Goal: Task Accomplishment & Management: Manage account settings

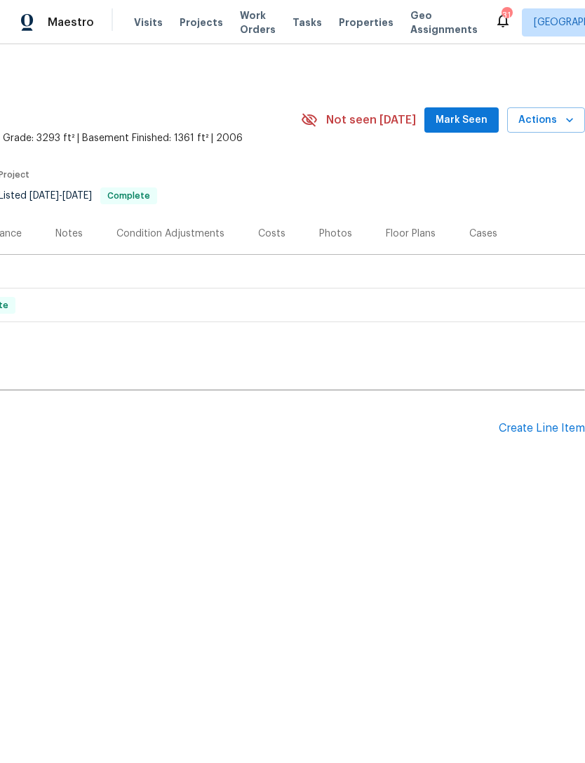
scroll to position [0, 208]
click at [534, 429] on div "Create Line Item" at bounding box center [542, 428] width 86 height 13
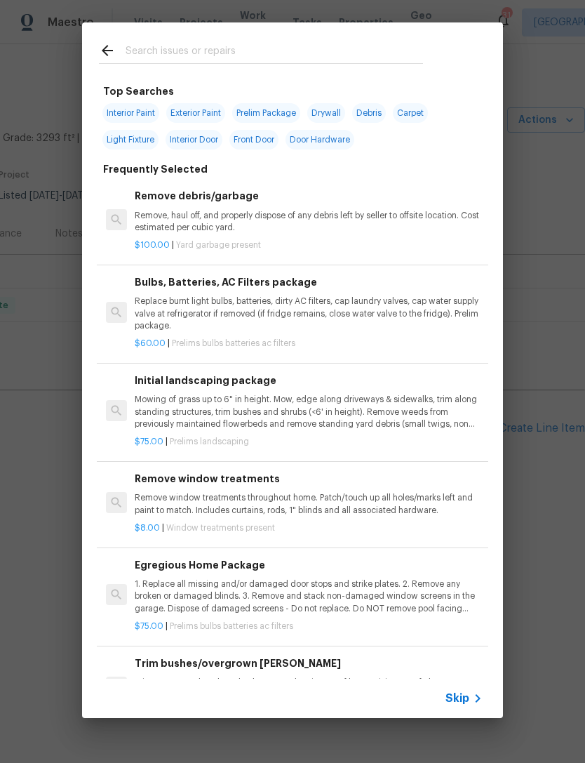
click at [210, 53] on input "text" at bounding box center [275, 52] width 298 height 21
type input "Locks"
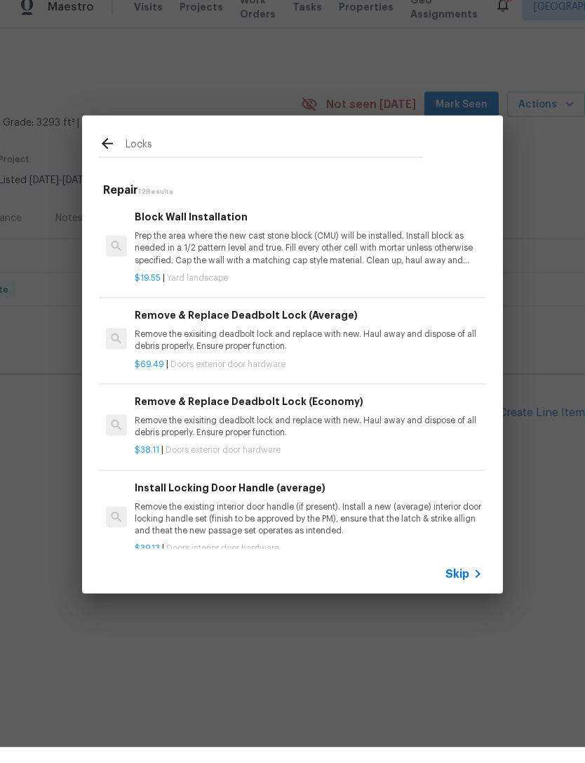
scroll to position [0, 0]
click at [237, 323] on div "Remove & Replace Deadbolt Lock (Average) Remove the exisiting deadbolt lock and…" at bounding box center [309, 346] width 348 height 46
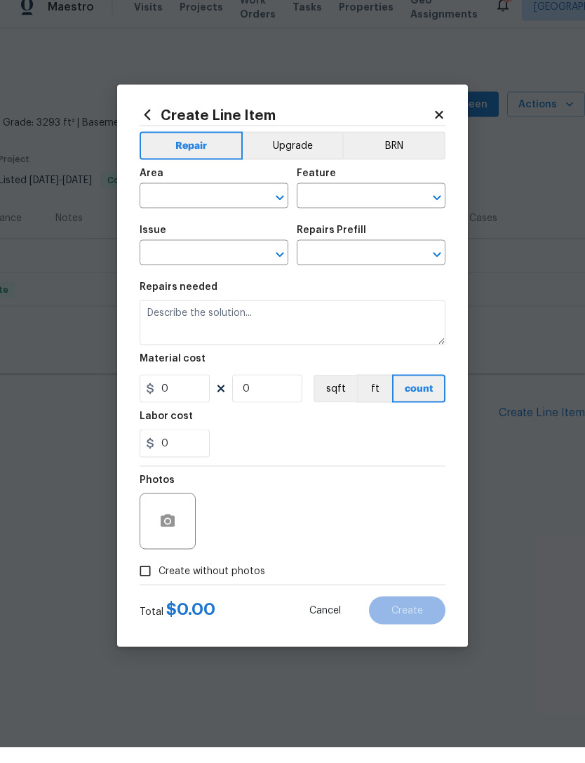
type input "Interior Door"
type input "Exterior Door Hardware"
type textarea "Remove the exisiting deadbolt lock and replace with new. Haul away and dispose …"
type input "1"
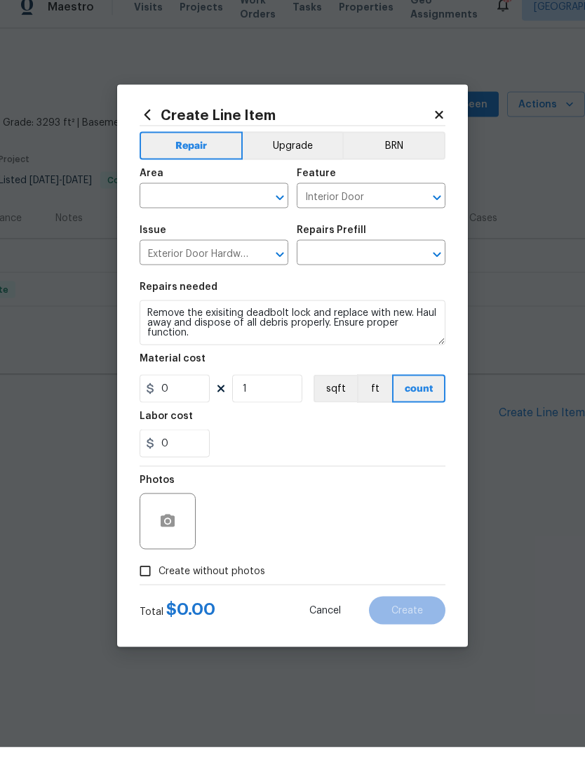
type input "Remove & Replace Deadbolt Lock (Average) $69.49"
type input "69.49"
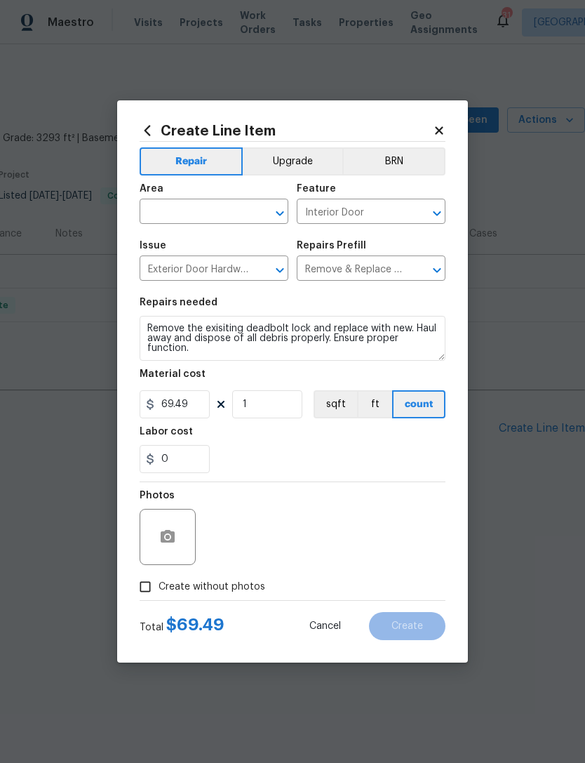
click at [291, 196] on div "Area ​ Feature Interior Door ​" at bounding box center [293, 204] width 306 height 57
click at [289, 209] on button "Open" at bounding box center [280, 214] width 20 height 20
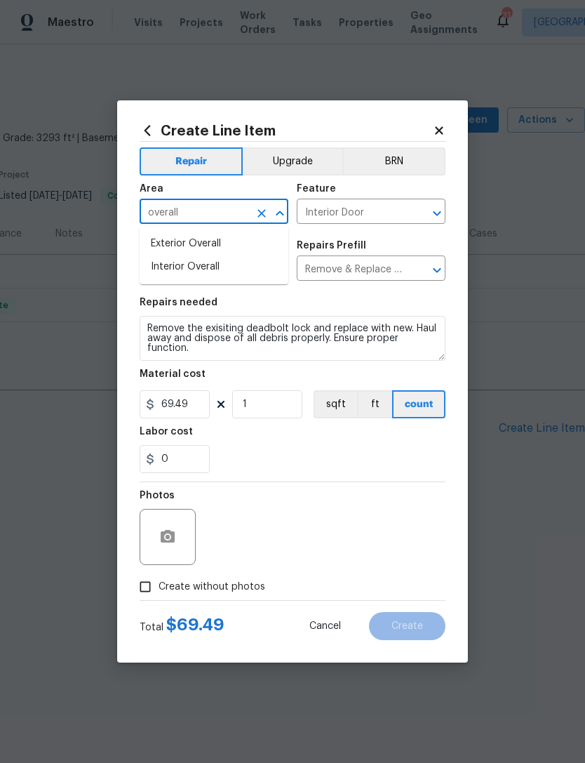
click at [193, 266] on li "Interior Overall" at bounding box center [214, 267] width 149 height 23
type input "Interior Overall"
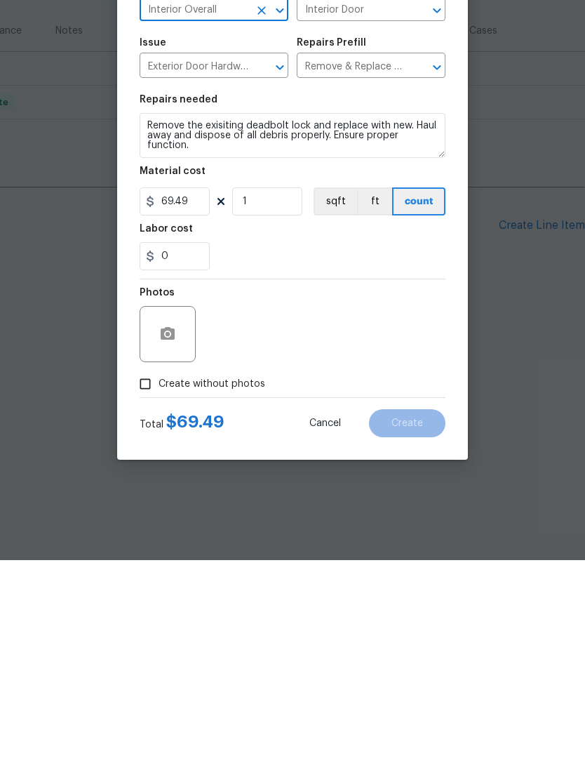
click at [157, 574] on input "Create without photos" at bounding box center [145, 587] width 27 height 27
checkbox input "true"
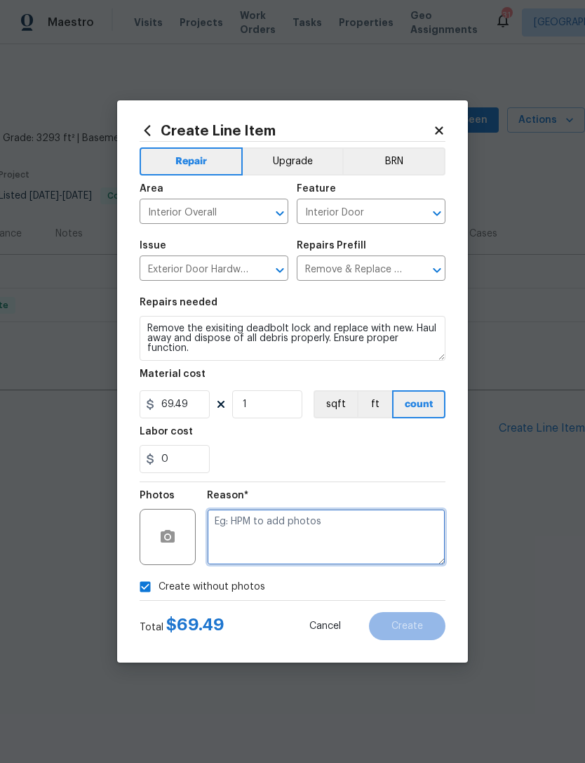
click at [296, 529] on textarea at bounding box center [326, 537] width 239 height 56
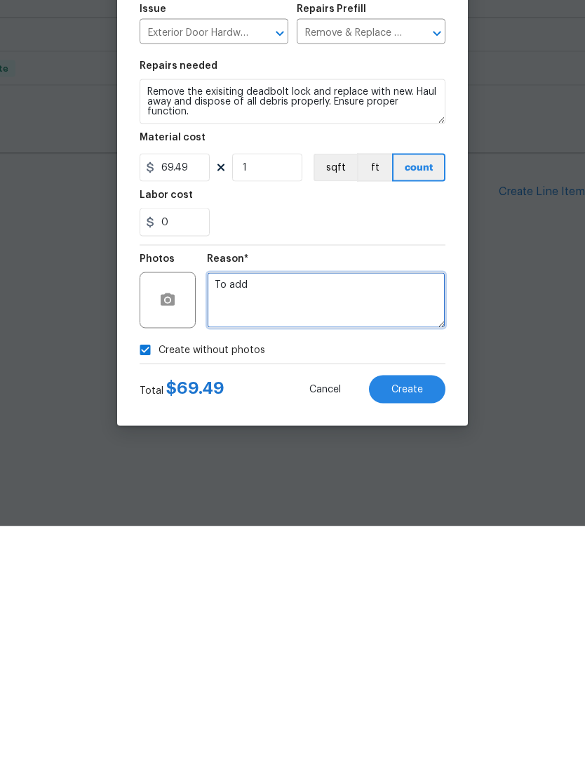
type textarea "To add"
click at [400, 612] on button "Create" at bounding box center [407, 626] width 77 height 28
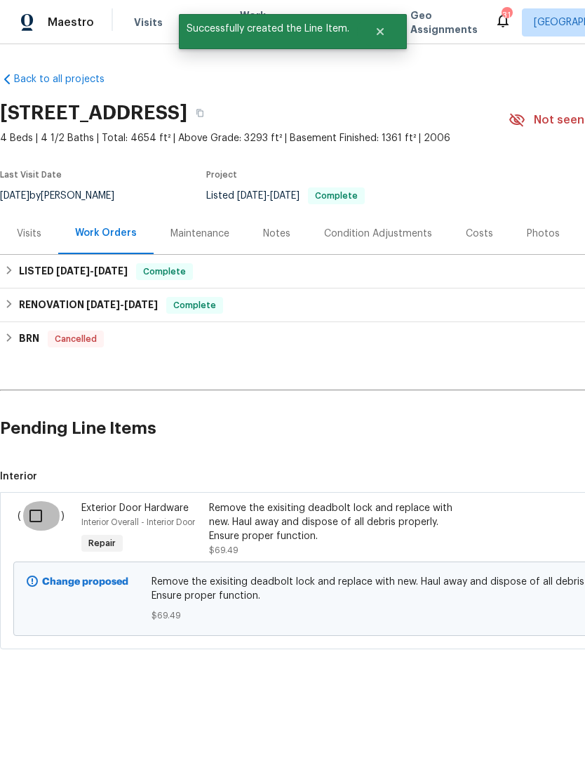
click at [45, 518] on input "checkbox" at bounding box center [41, 515] width 40 height 29
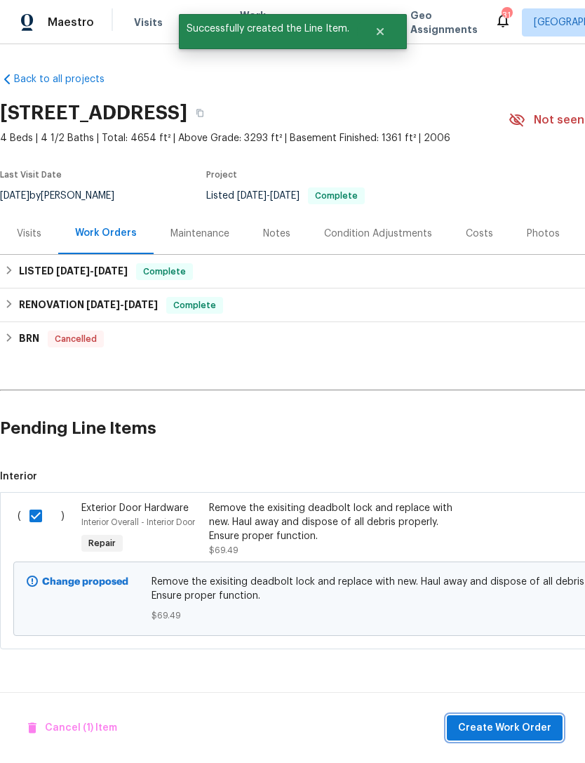
click at [515, 731] on span "Create Work Order" at bounding box center [504, 729] width 93 height 18
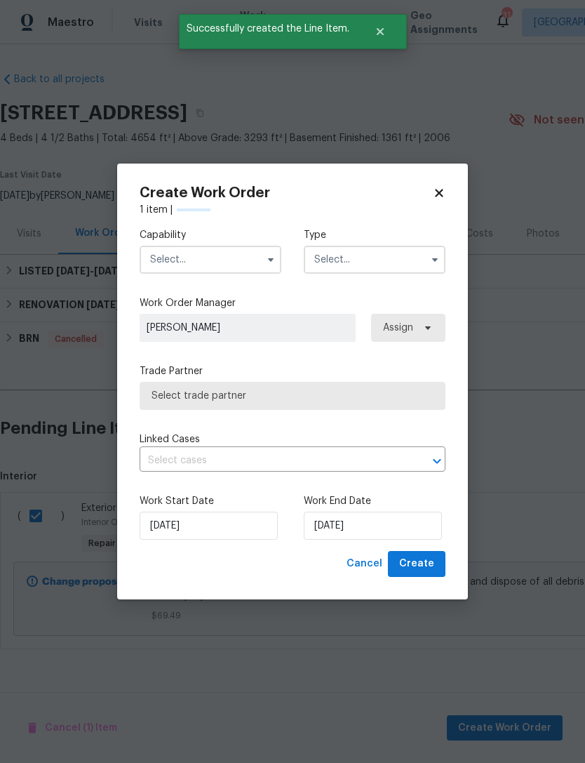
checkbox input "false"
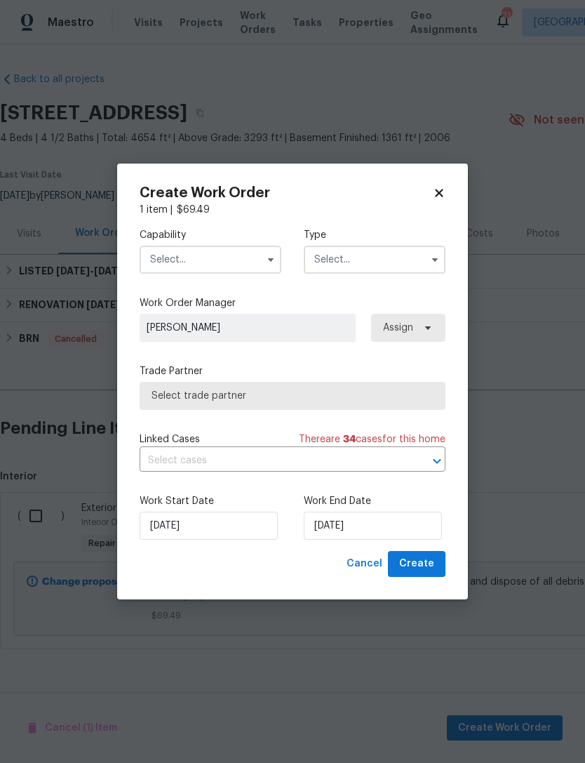
click at [245, 261] on input "text" at bounding box center [211, 260] width 142 height 28
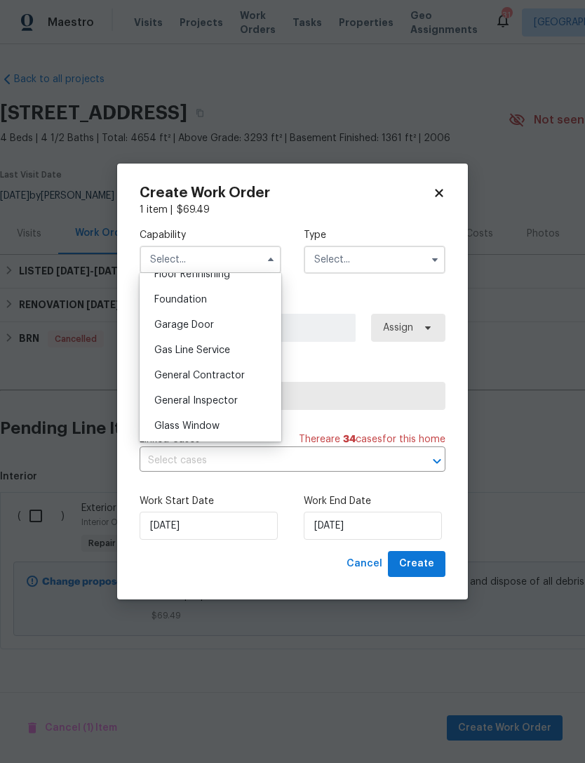
scroll to position [576, 0]
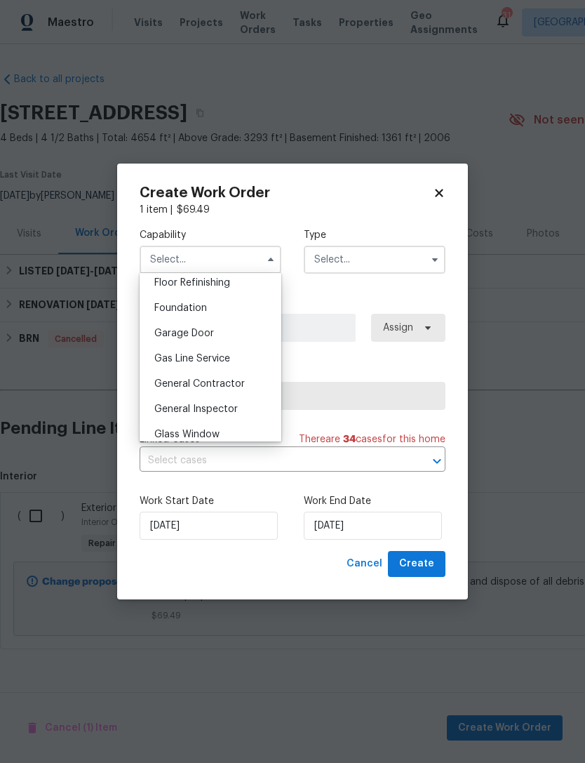
click at [213, 385] on span "General Contractor" at bounding box center [199, 384] width 91 height 10
type input "General Contractor"
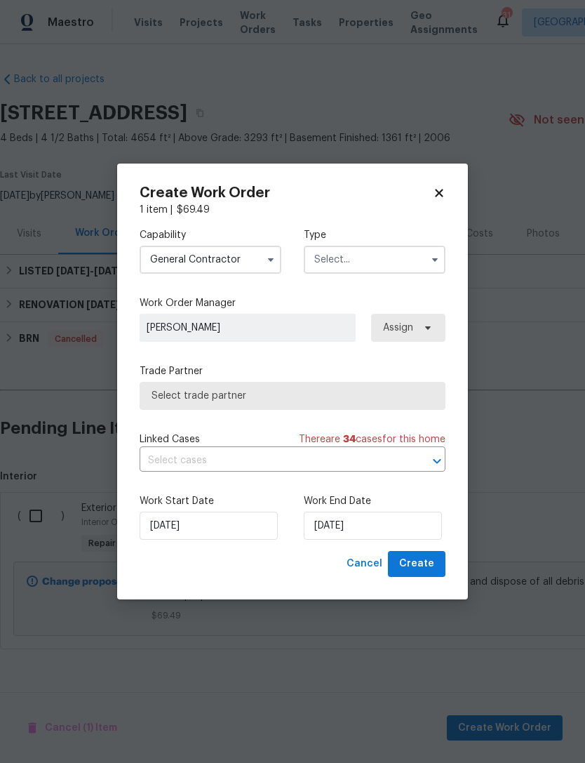
click at [404, 260] on input "text" at bounding box center [375, 260] width 142 height 28
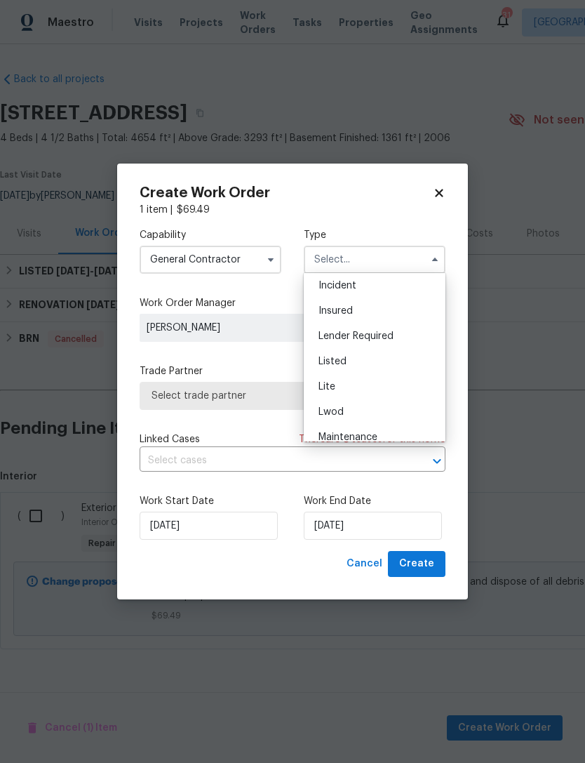
scroll to position [88, 0]
click at [344, 348] on span "Listed" at bounding box center [333, 353] width 28 height 10
type input "Listed"
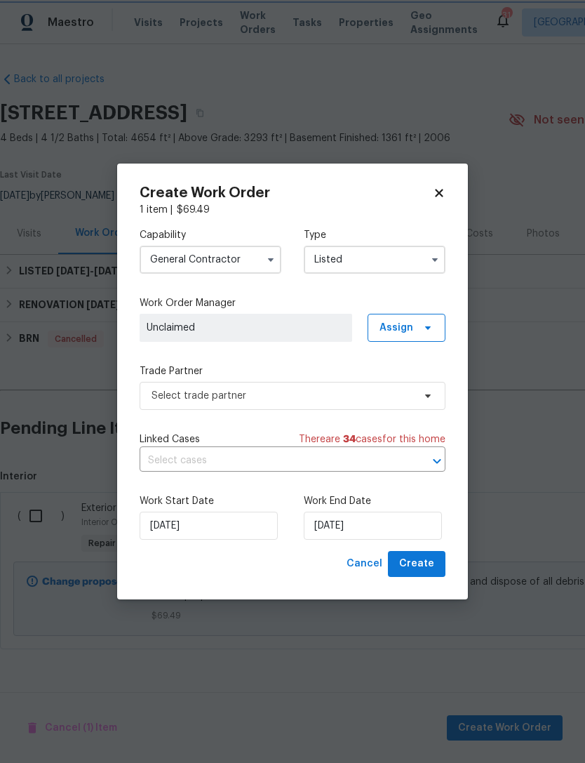
scroll to position [0, 0]
click at [217, 463] on input "text" at bounding box center [273, 461] width 267 height 22
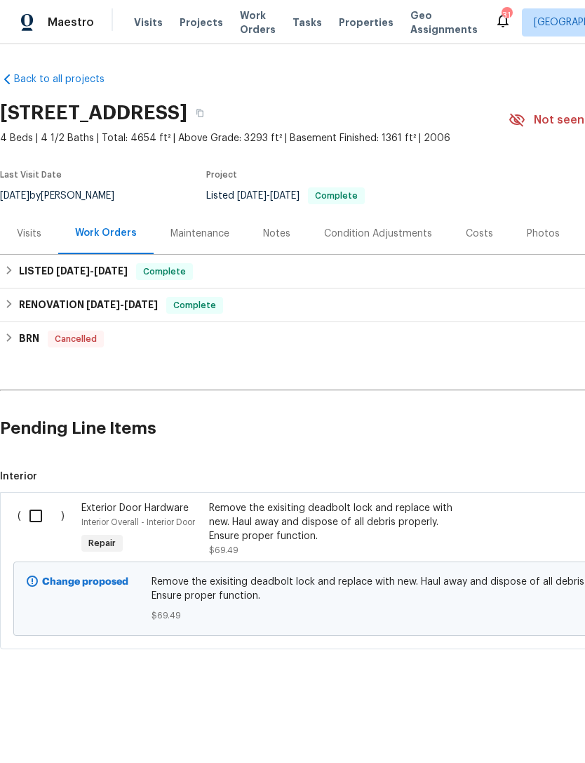
click at [53, 521] on input "checkbox" at bounding box center [41, 515] width 40 height 29
checkbox input "true"
click at [498, 724] on span "Create Work Order" at bounding box center [504, 729] width 93 height 18
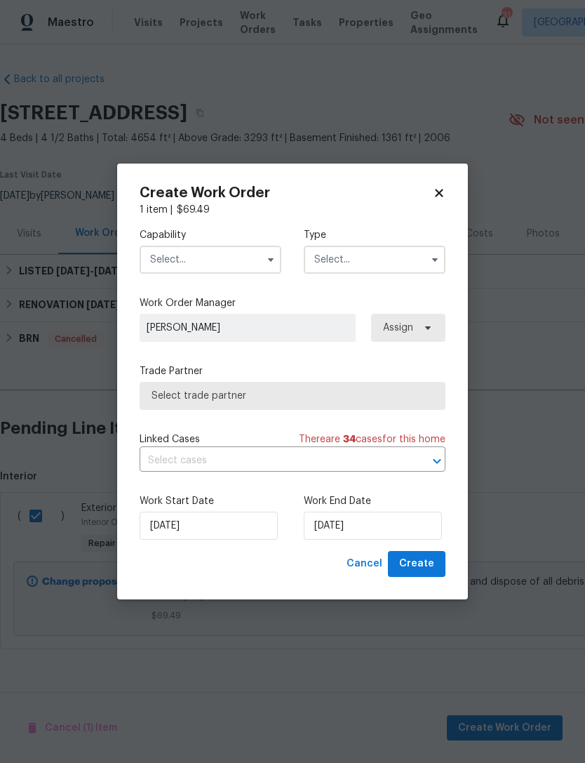
click at [269, 252] on button "button" at bounding box center [271, 259] width 17 height 17
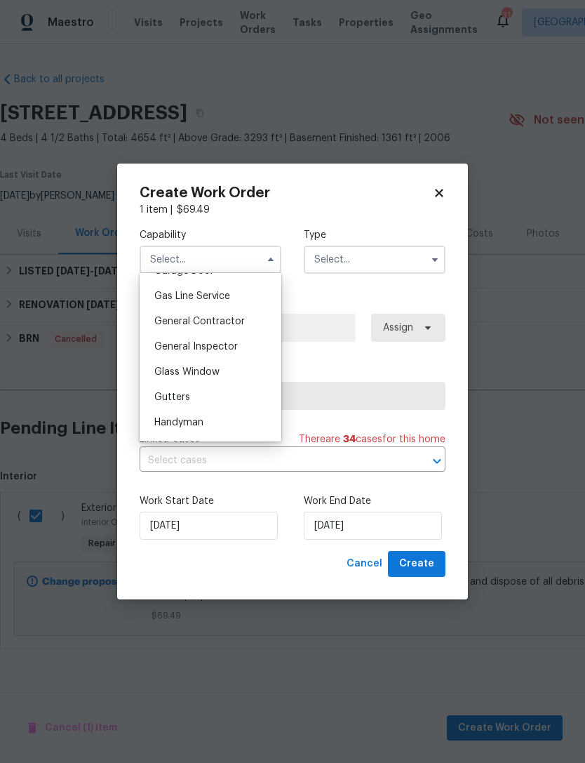
scroll to position [629, 0]
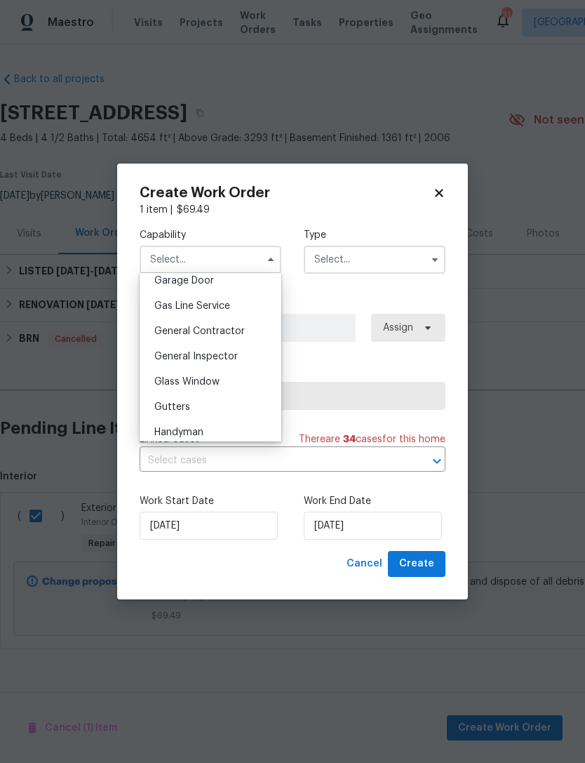
click at [222, 330] on span "General Contractor" at bounding box center [199, 331] width 91 height 10
type input "General Contractor"
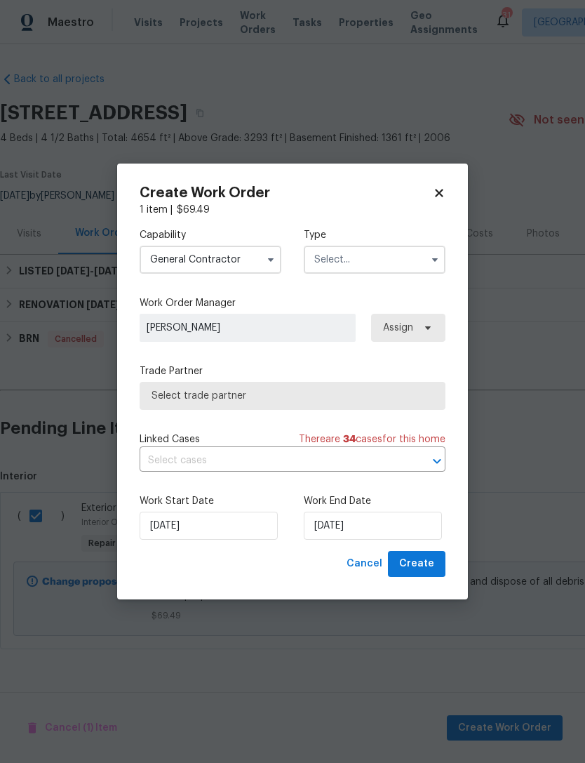
click at [423, 251] on input "text" at bounding box center [375, 260] width 142 height 28
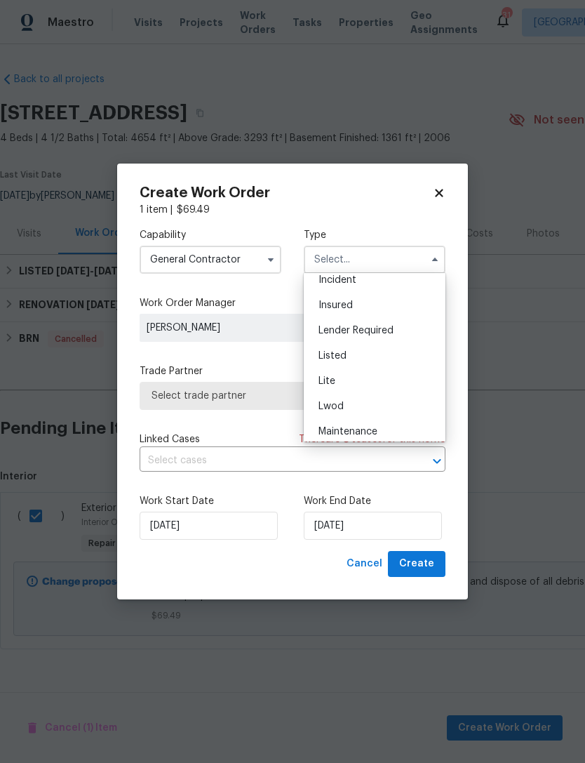
scroll to position [82, 0]
click at [366, 352] on div "Listed" at bounding box center [374, 358] width 135 height 25
type input "Listed"
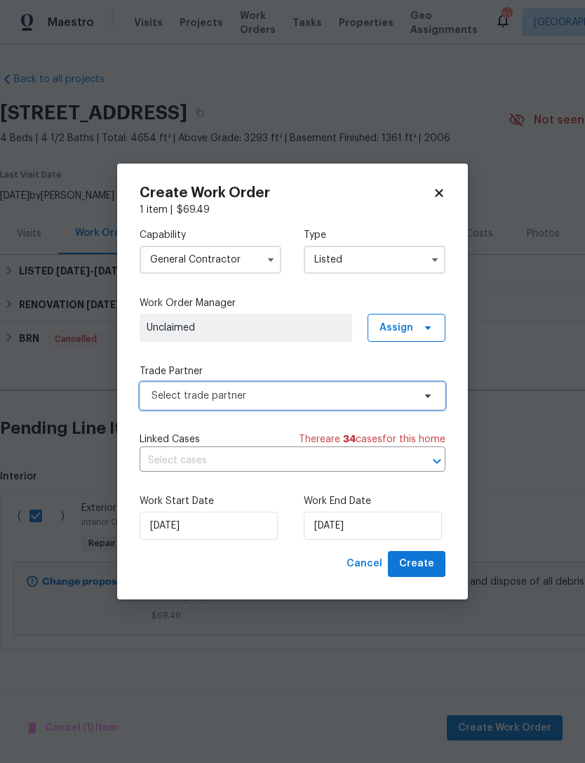
click at [230, 385] on span "Select trade partner" at bounding box center [293, 396] width 306 height 28
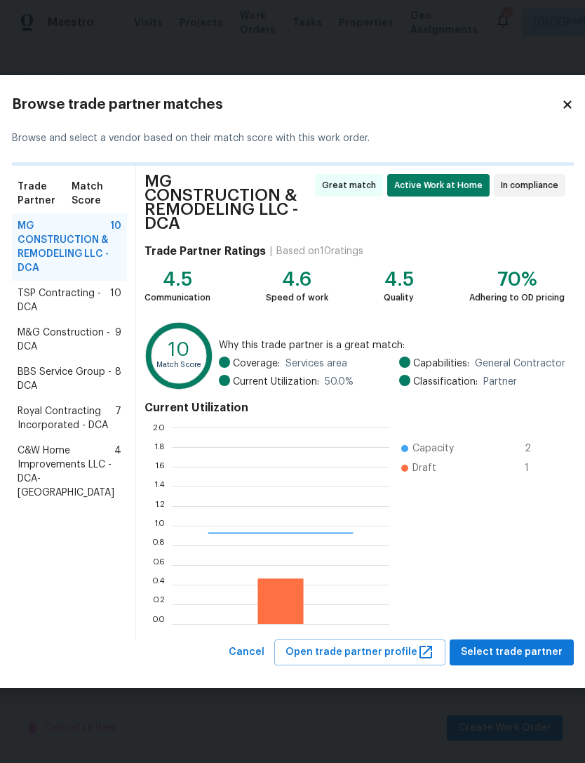
scroll to position [197, 218]
click at [65, 351] on span "M&G Construction - DCA" at bounding box center [67, 340] width 98 height 28
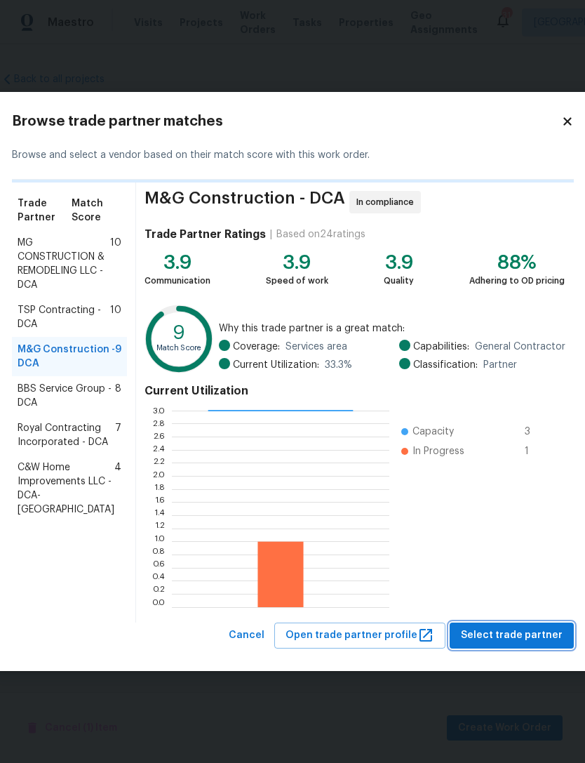
click at [510, 640] on span "Select trade partner" at bounding box center [512, 636] width 102 height 18
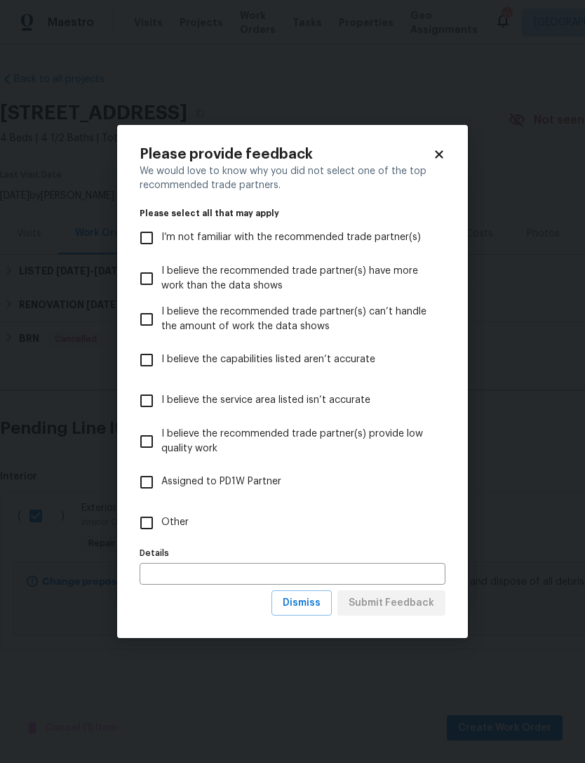
click at [151, 526] on input "Other" at bounding box center [146, 522] width 29 height 29
checkbox input "true"
click at [189, 571] on input "text" at bounding box center [293, 574] width 306 height 22
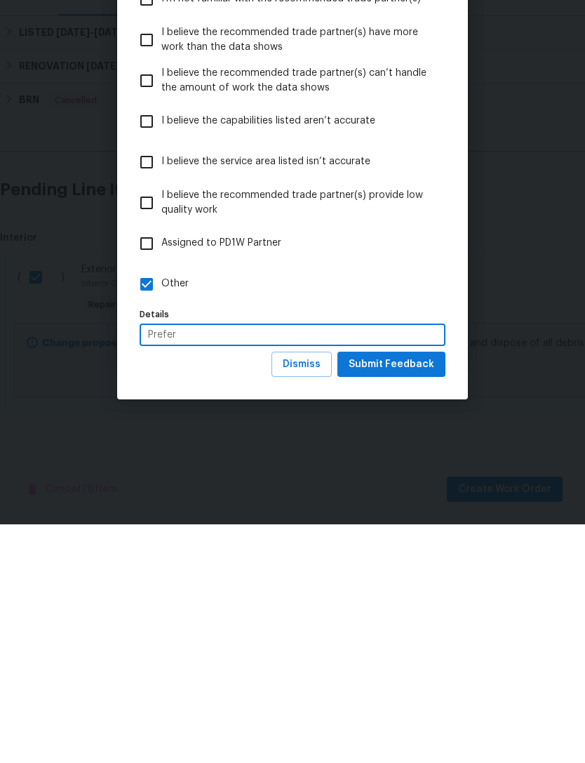
type input "Prefer"
click at [396, 595] on span "Submit Feedback" at bounding box center [392, 604] width 86 height 18
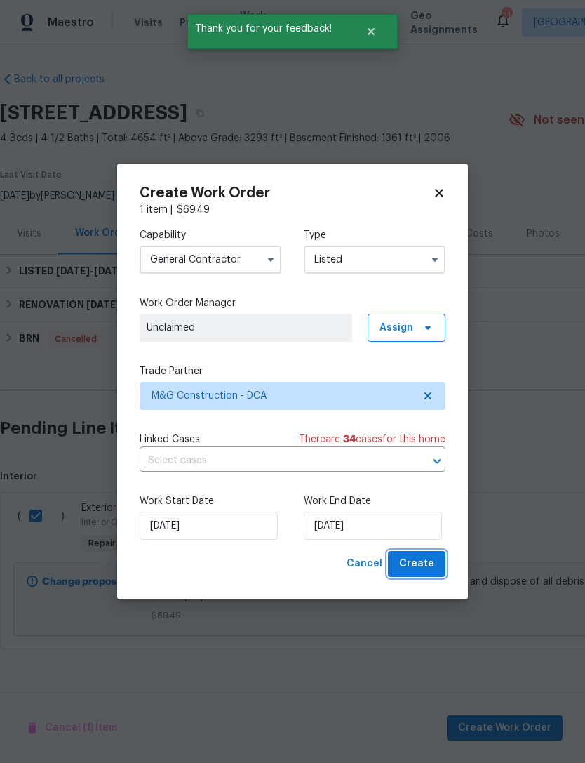
click at [429, 561] on span "Create" at bounding box center [416, 564] width 35 height 18
checkbox input "false"
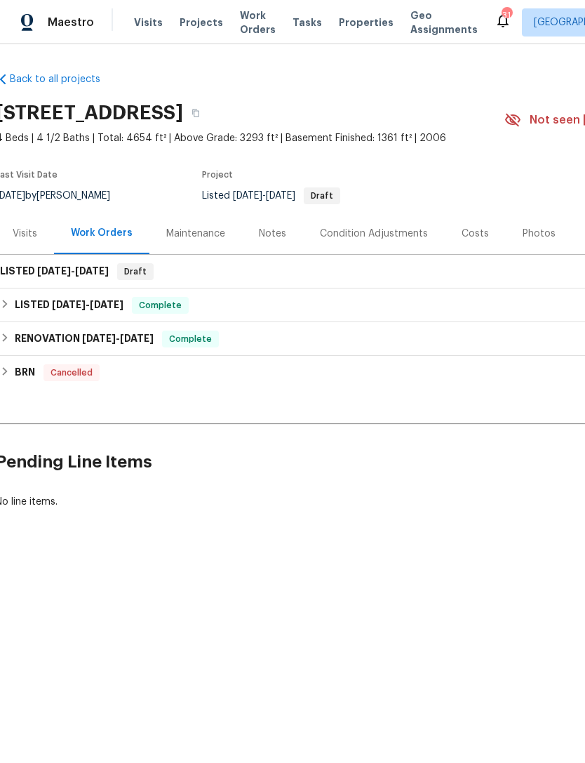
scroll to position [0, 1]
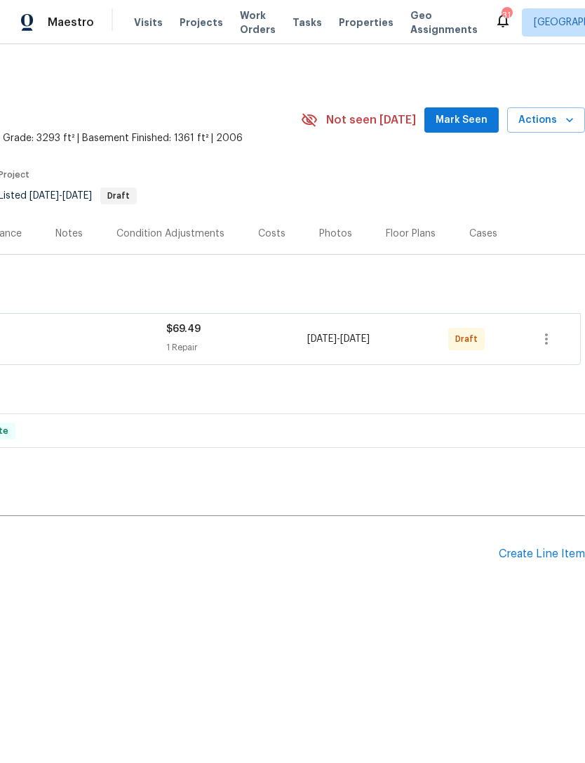
scroll to position [0, 208]
click at [547, 338] on icon "button" at bounding box center [546, 338] width 3 height 11
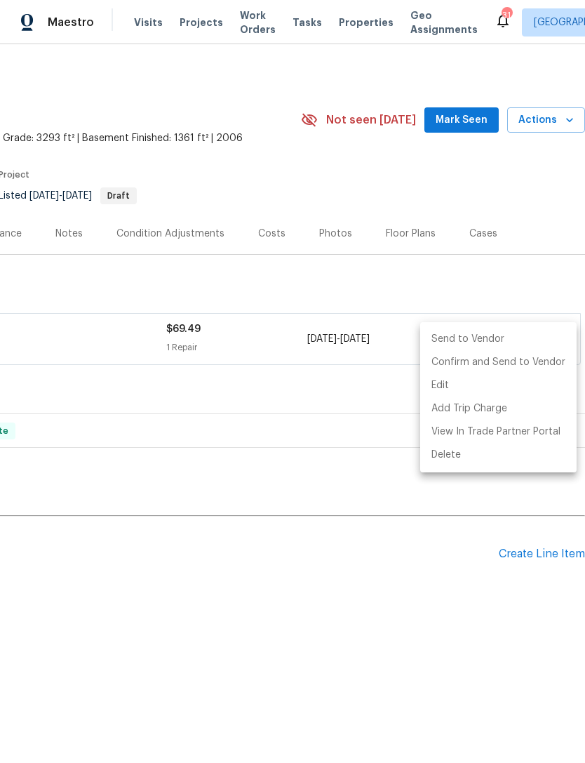
click at [474, 333] on li "Send to Vendor" at bounding box center [499, 339] width 157 height 23
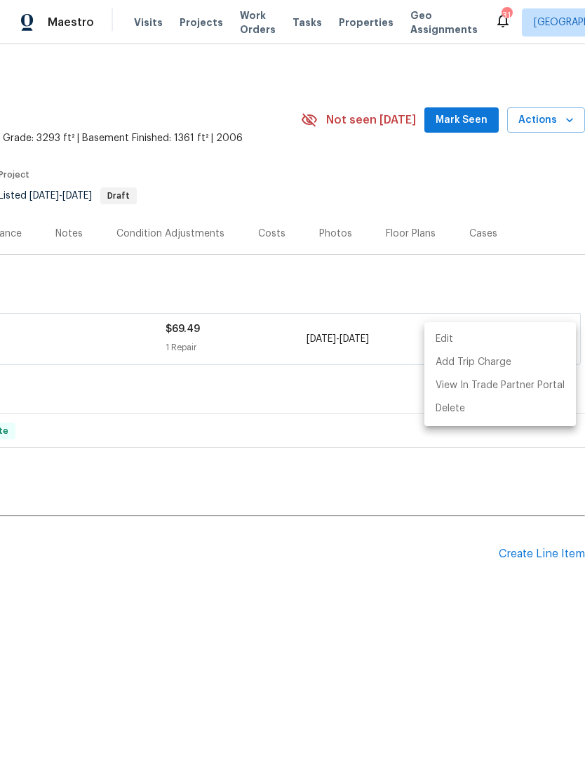
click at [468, 113] on div at bounding box center [292, 381] width 585 height 763
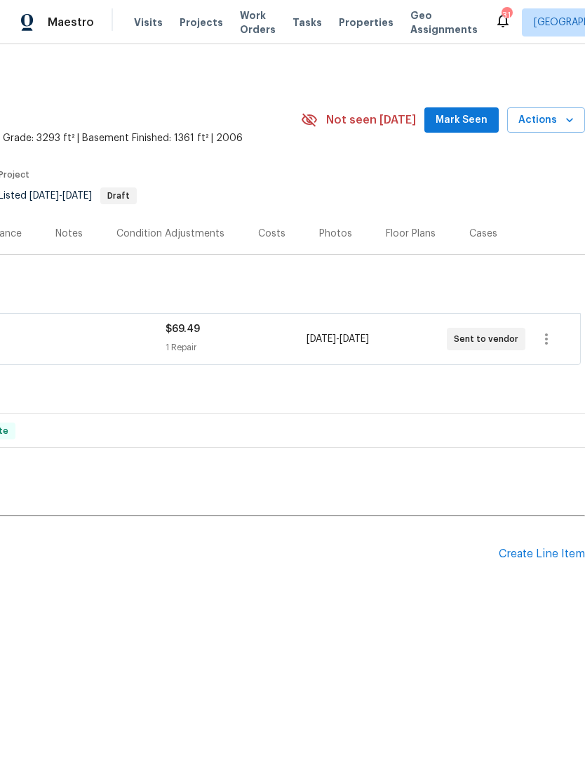
click at [471, 121] on span "Mark Seen" at bounding box center [462, 121] width 52 height 18
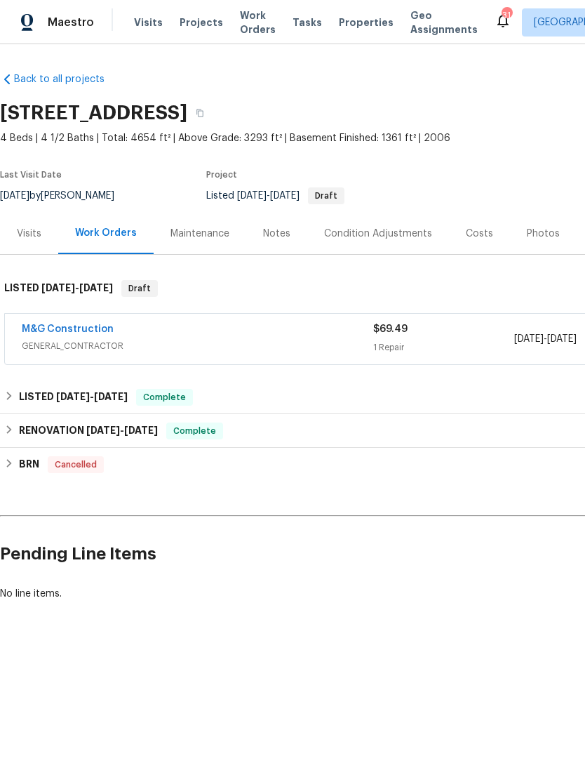
scroll to position [0, 0]
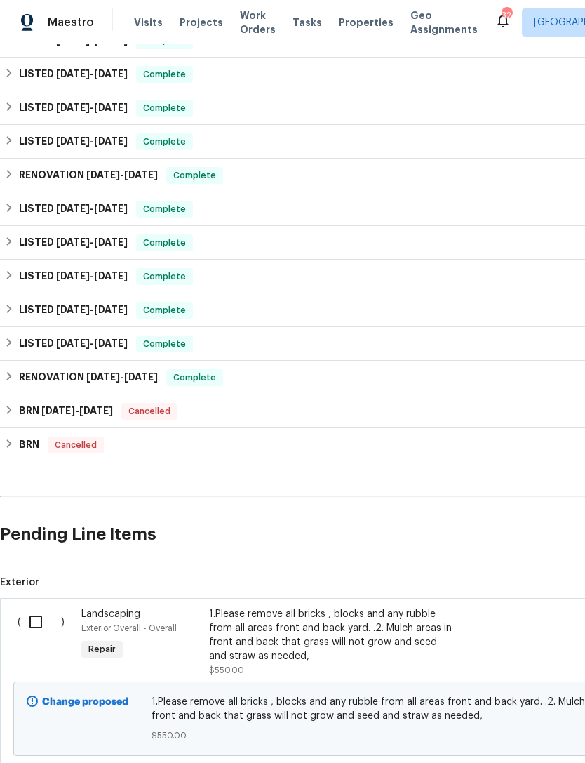
scroll to position [231, 0]
click at [46, 619] on input "checkbox" at bounding box center [41, 621] width 40 height 29
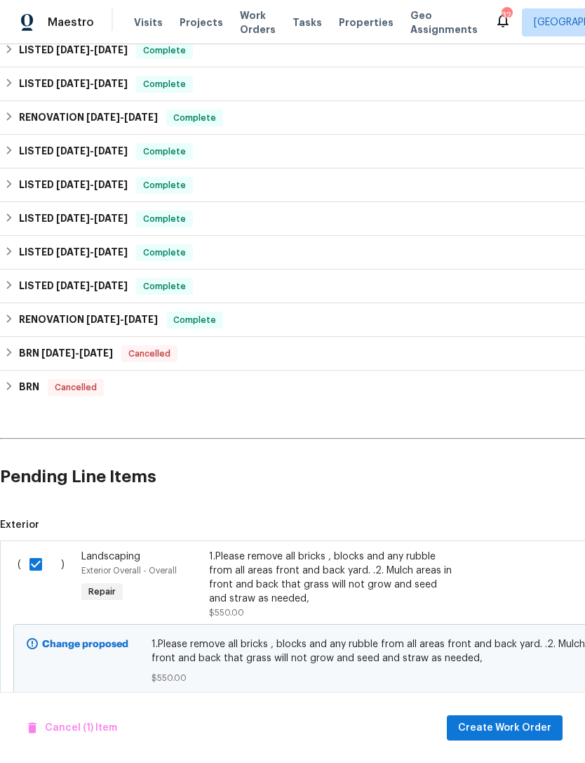
scroll to position [288, 0]
click at [40, 550] on input "checkbox" at bounding box center [41, 564] width 40 height 29
checkbox input "false"
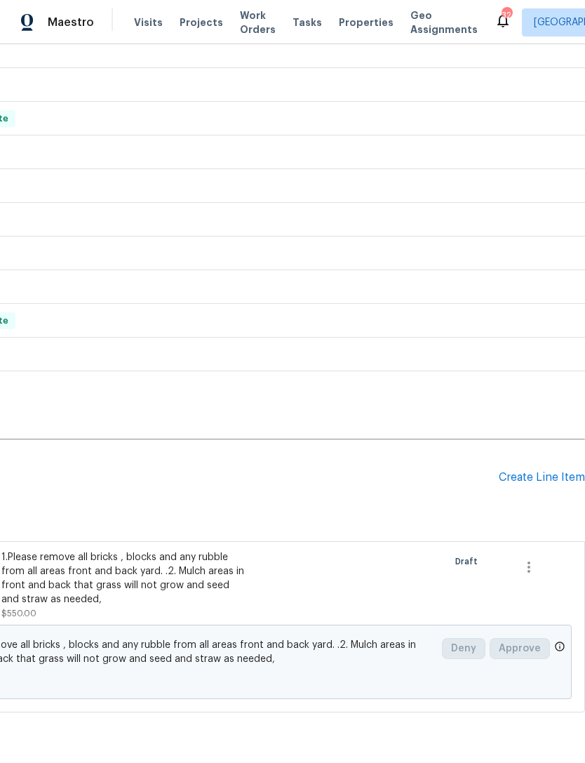
scroll to position [288, 208]
click at [548, 484] on div "Create Line Item" at bounding box center [542, 477] width 86 height 13
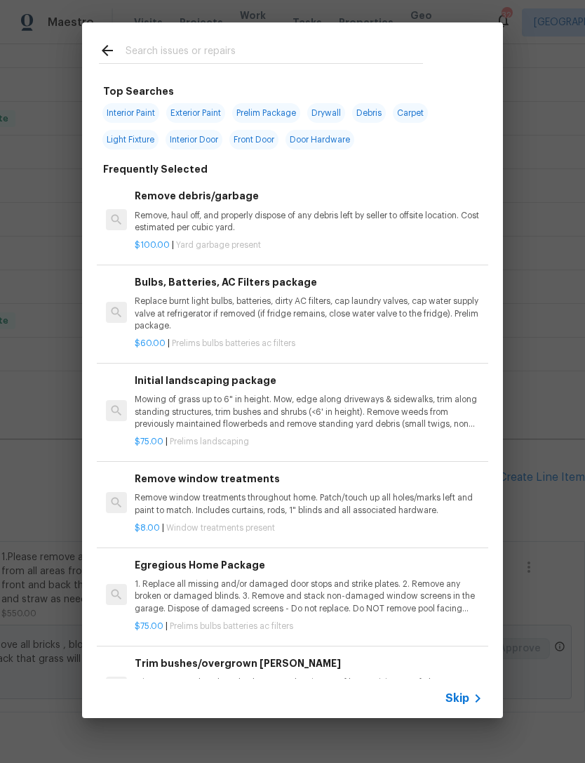
click at [188, 51] on input "text" at bounding box center [275, 52] width 298 height 21
type input "Add"
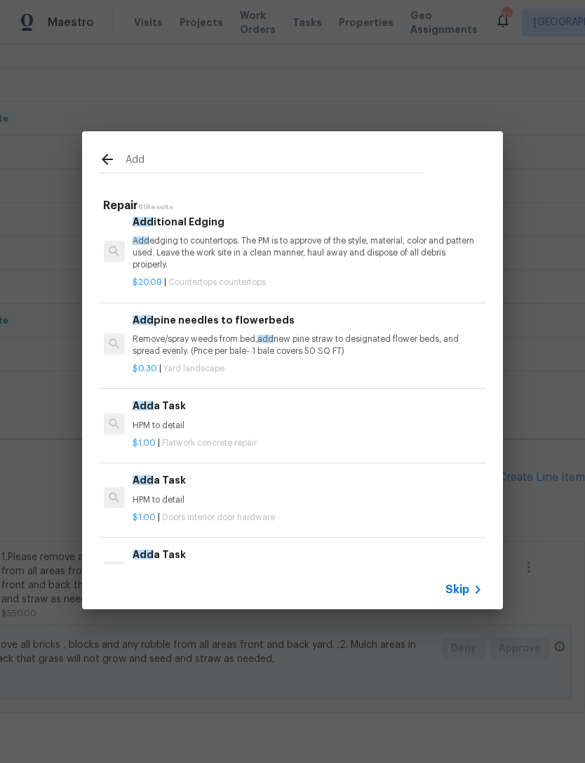
scroll to position [85, 2]
click at [171, 417] on div "Add a Task HPM to detail" at bounding box center [307, 415] width 348 height 34
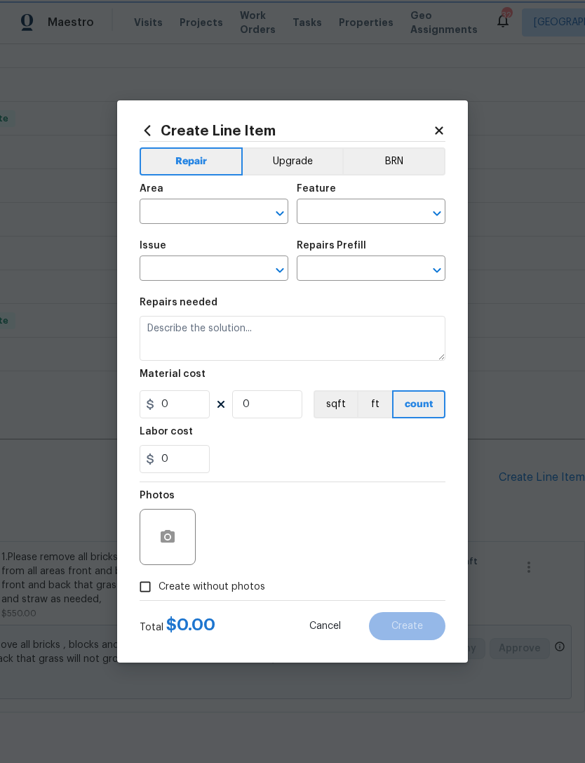
type input "Flatwork"
type input "Concrete Repair"
type input "Add a Task $1.00"
type textarea "HPM to detail"
type input "1"
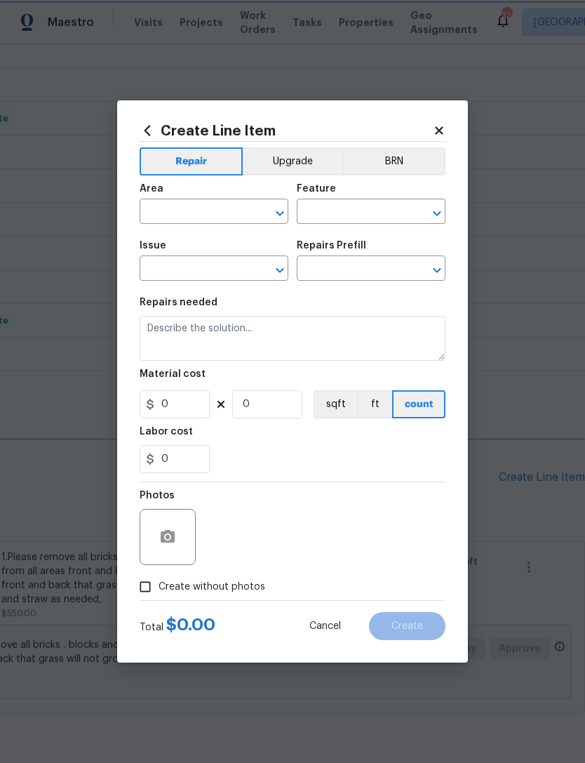
type input "1"
click at [434, 134] on icon at bounding box center [439, 130] width 13 height 13
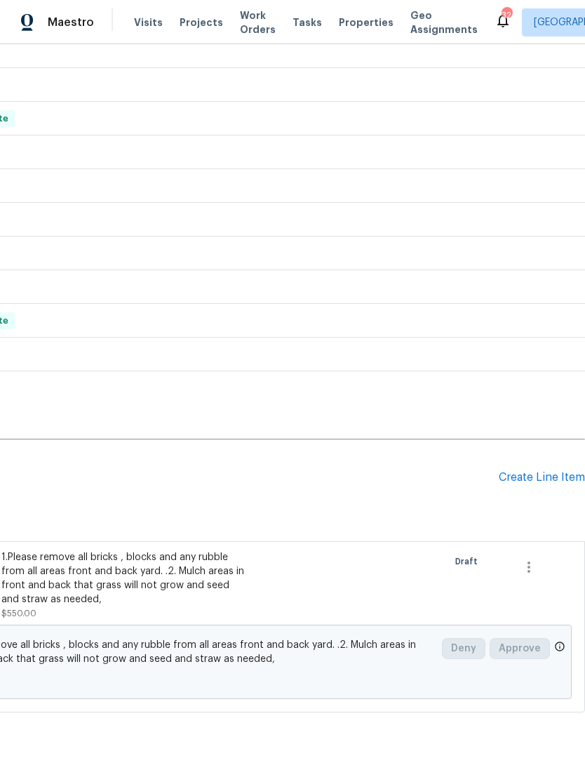
click at [545, 481] on div "Create Line Item" at bounding box center [542, 477] width 86 height 13
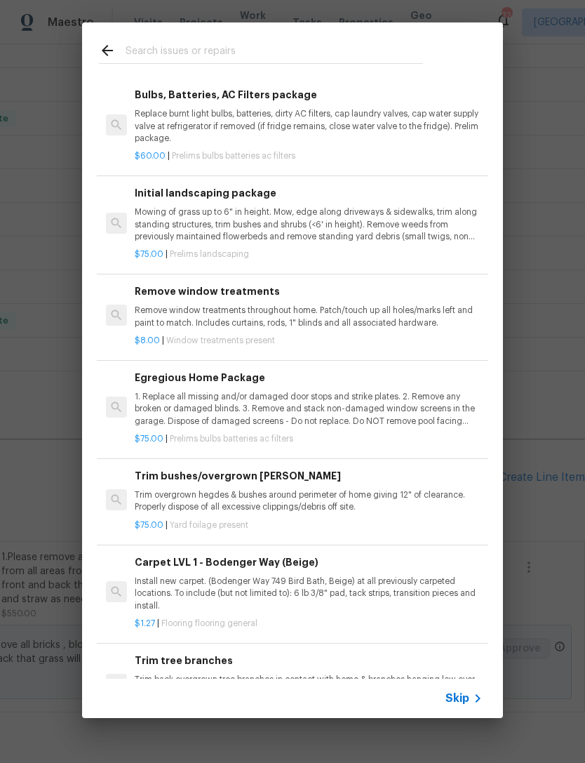
scroll to position [208, 0]
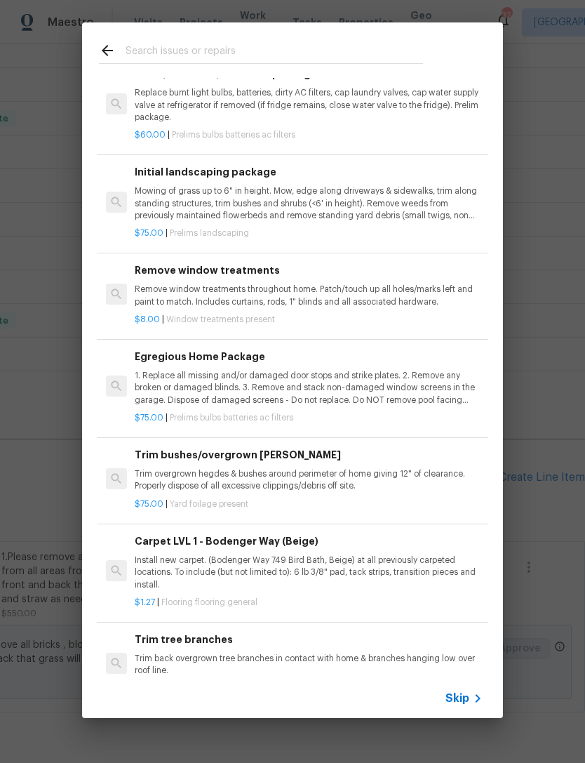
click at [169, 47] on input "text" at bounding box center [275, 52] width 298 height 21
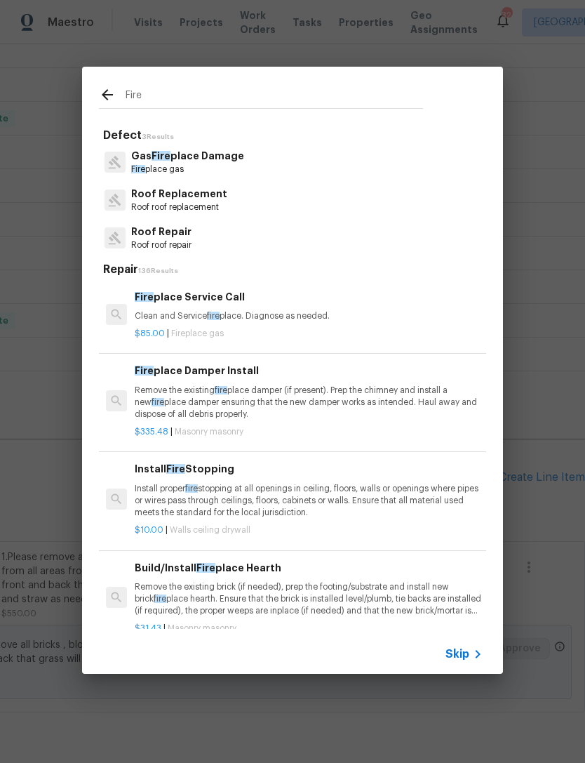
scroll to position [0, 0]
type input "F"
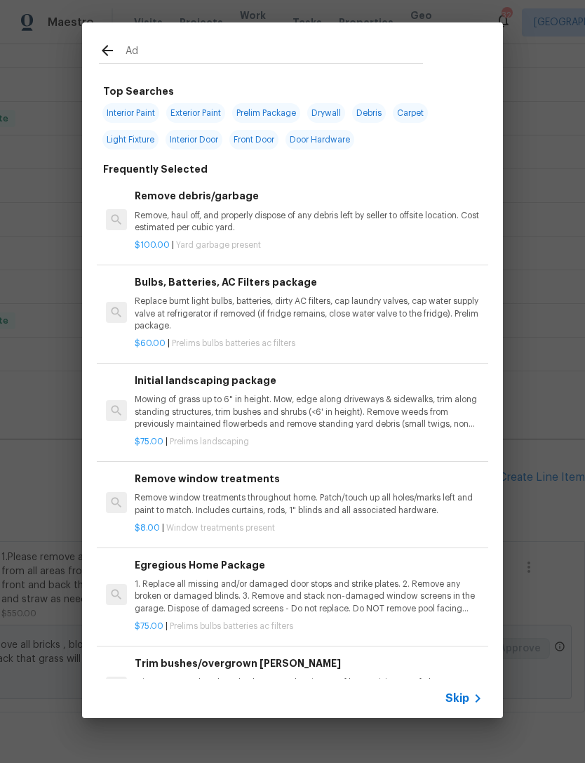
type input "Add"
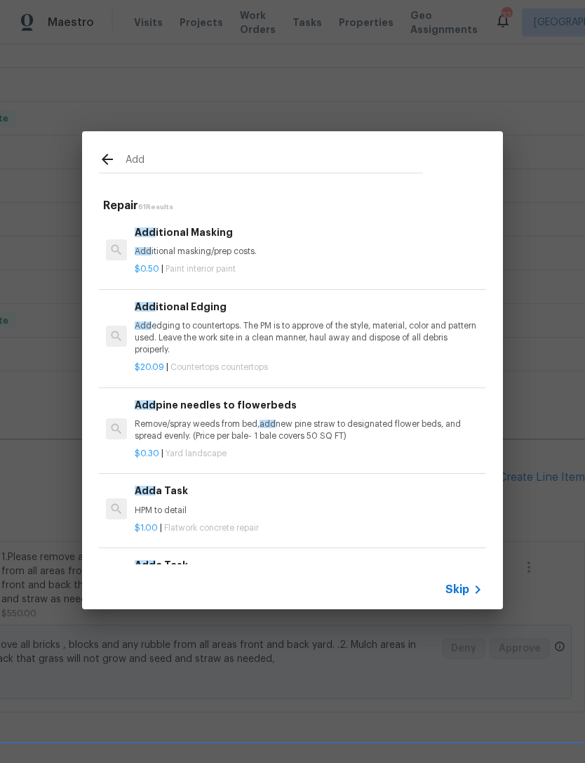
click at [200, 505] on p "HPM to detail" at bounding box center [309, 511] width 348 height 12
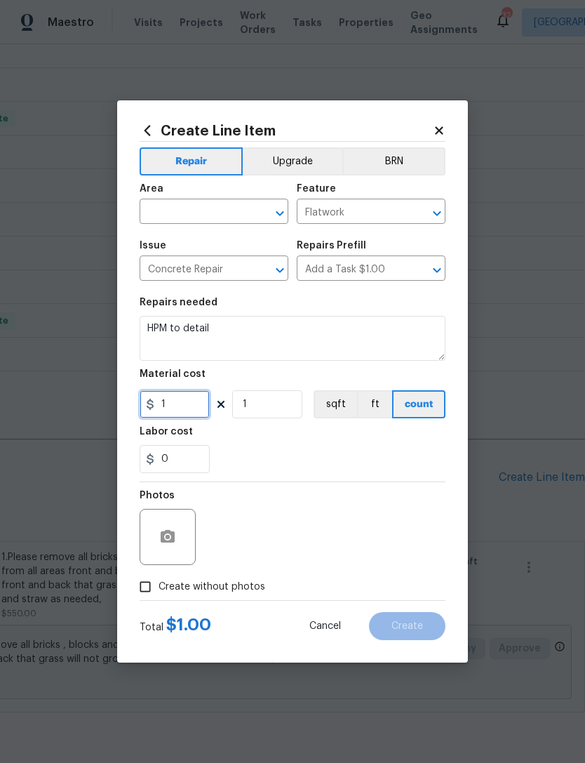
click at [190, 402] on input "1" at bounding box center [175, 404] width 70 height 28
click at [446, 116] on div "Create Line Item Repair Upgrade BRN Area ​ Feature Flatwork ​ Issue Concrete Re…" at bounding box center [292, 381] width 351 height 562
click at [442, 128] on icon at bounding box center [439, 130] width 8 height 8
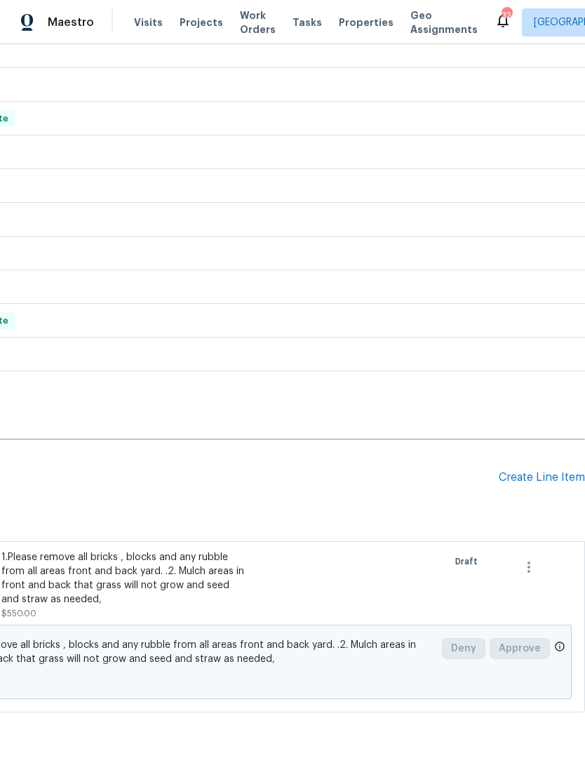
click at [545, 478] on div "Create Line Item" at bounding box center [542, 477] width 86 height 13
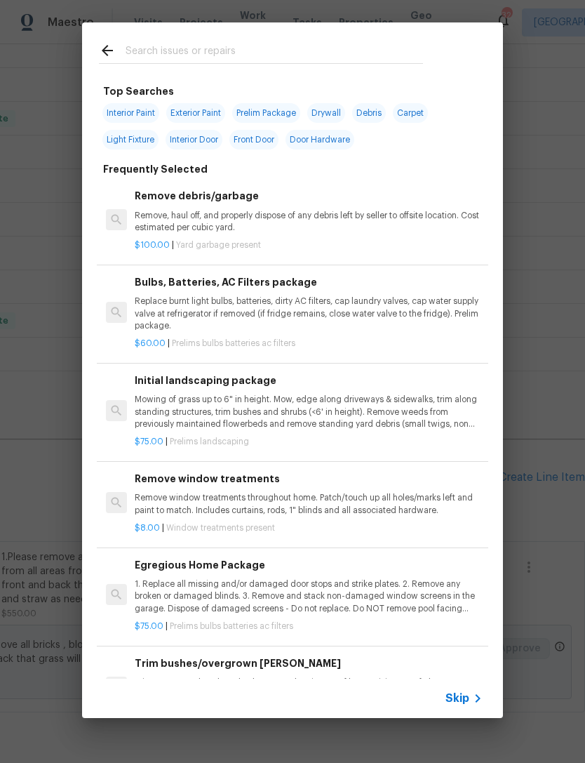
click at [198, 46] on input "text" at bounding box center [275, 52] width 298 height 21
type input "Add"
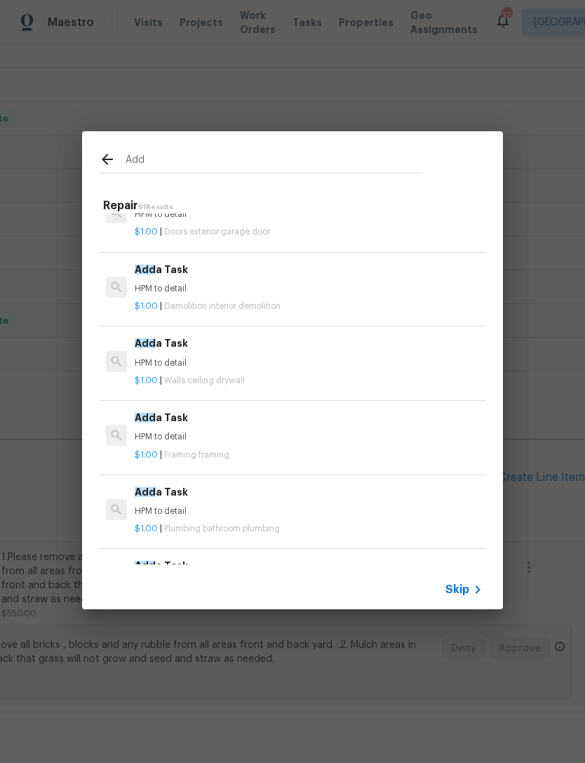
scroll to position [2664, 0]
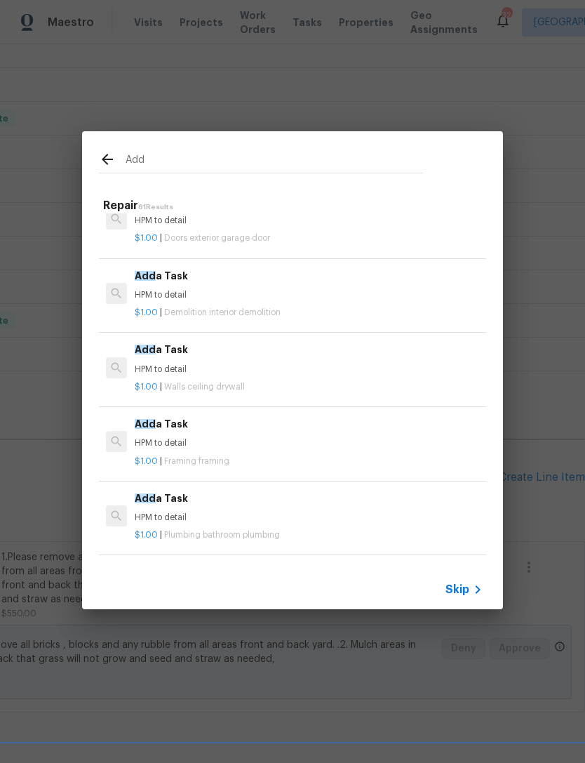
click at [257, 364] on p "HPM to detail" at bounding box center [309, 370] width 348 height 12
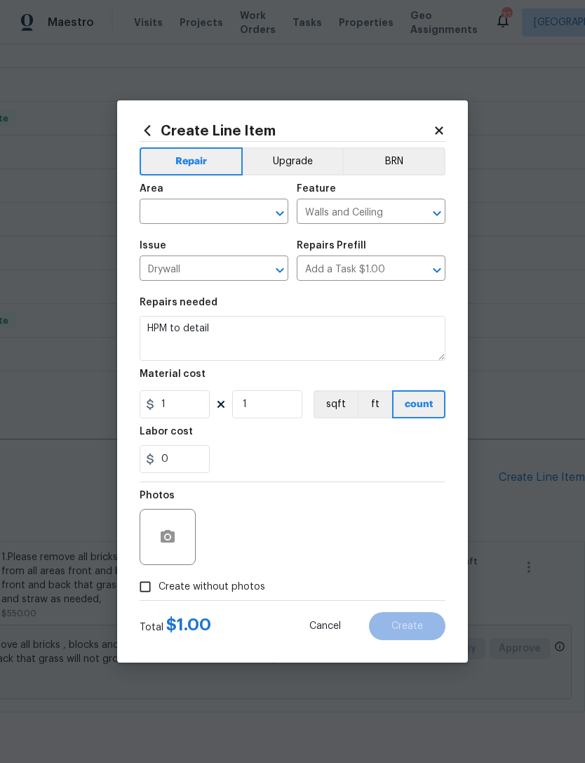
click at [279, 213] on icon "Open" at bounding box center [280, 213] width 8 height 5
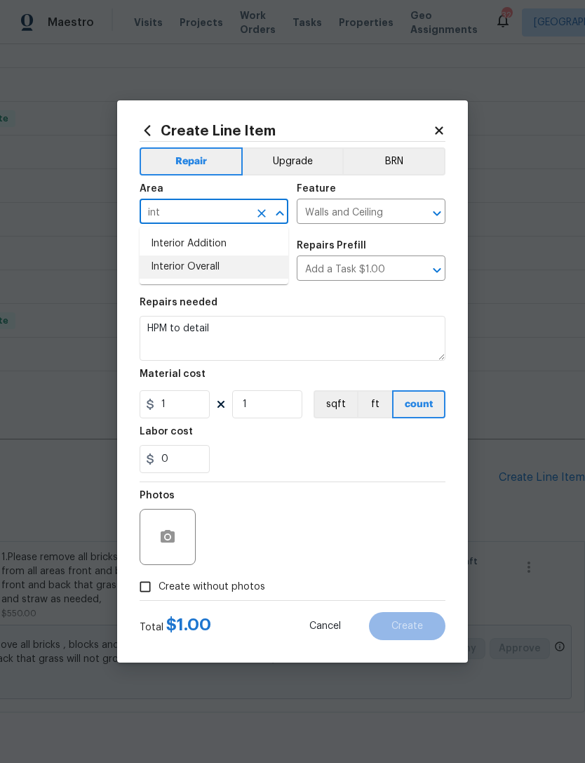
click at [192, 269] on li "Interior Overall" at bounding box center [214, 267] width 149 height 23
type input "Interior Overall"
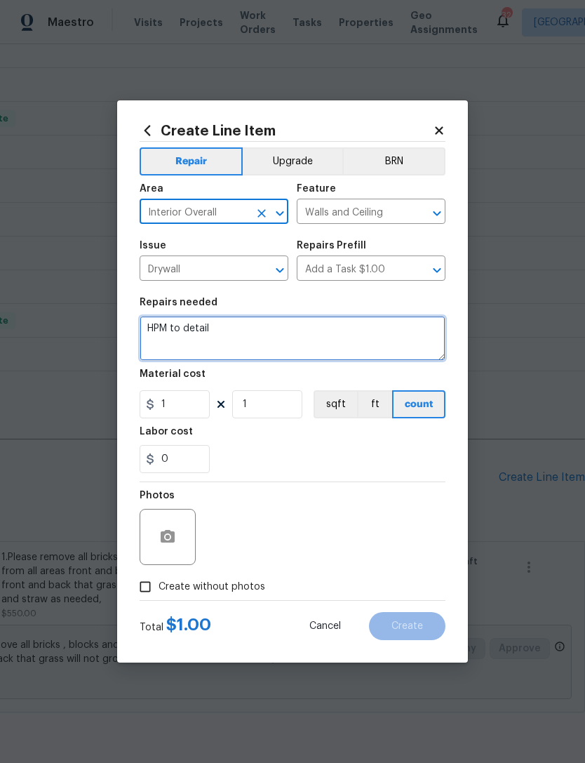
click at [250, 333] on textarea "HPM to detail" at bounding box center [293, 338] width 306 height 45
type textarea "H"
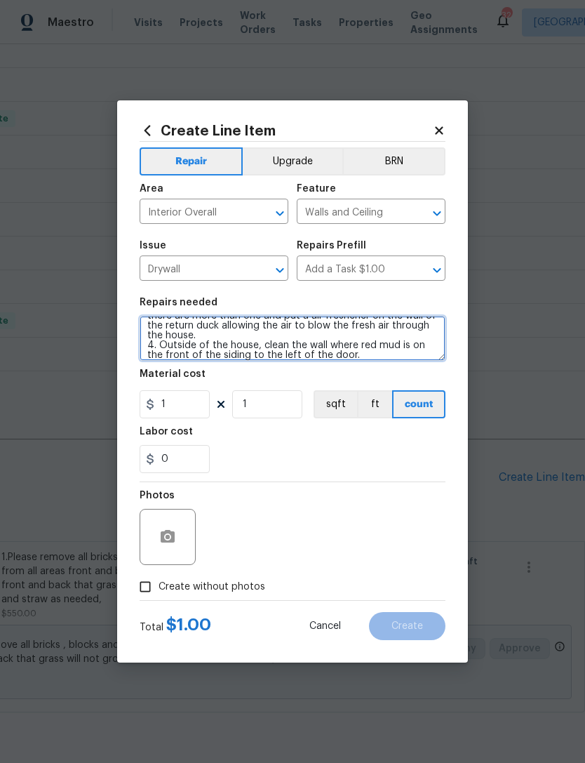
scroll to position [72, 0]
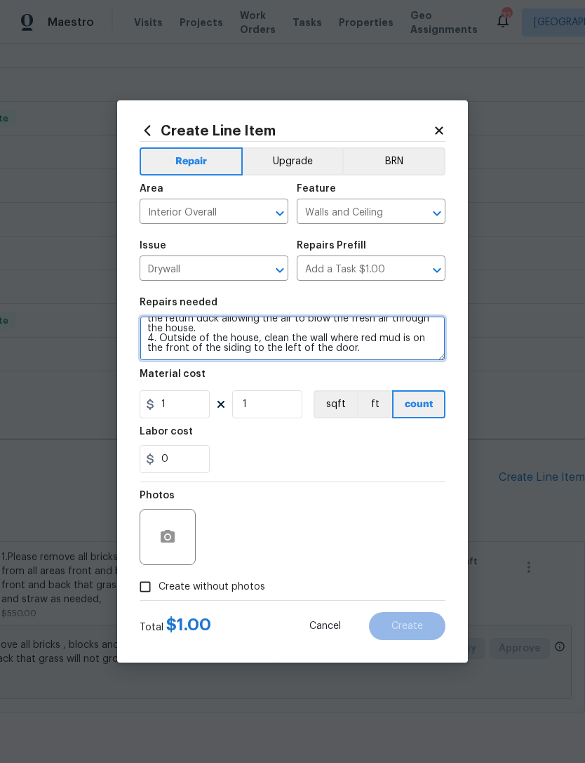
type textarea "1. Caulk edges of fireplace where it makes the wall and make sure the gap is cl…"
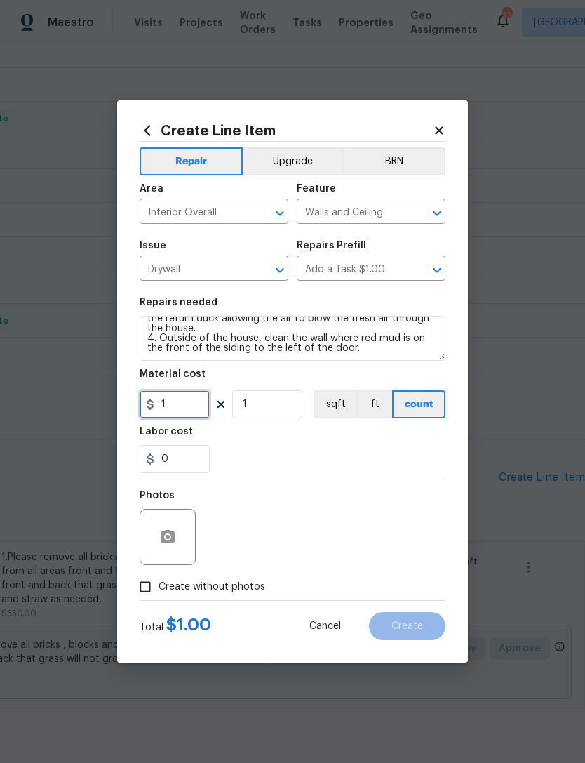
click at [191, 404] on input "1" at bounding box center [175, 404] width 70 height 28
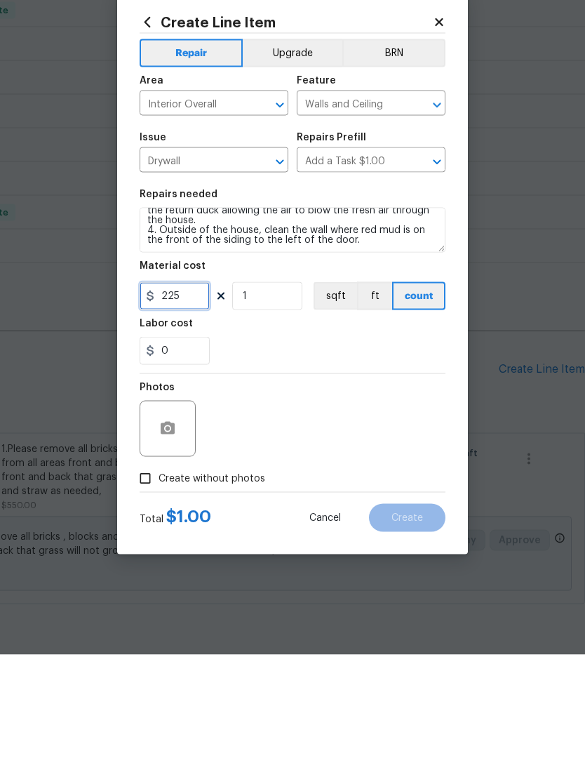
type input "225"
click at [152, 574] on input "Create without photos" at bounding box center [145, 587] width 27 height 27
checkbox input "true"
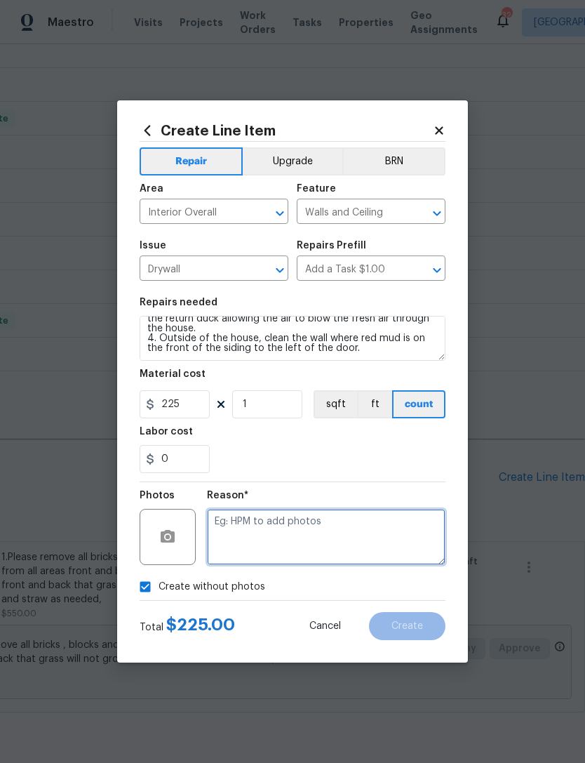
click at [286, 534] on textarea at bounding box center [326, 537] width 239 height 56
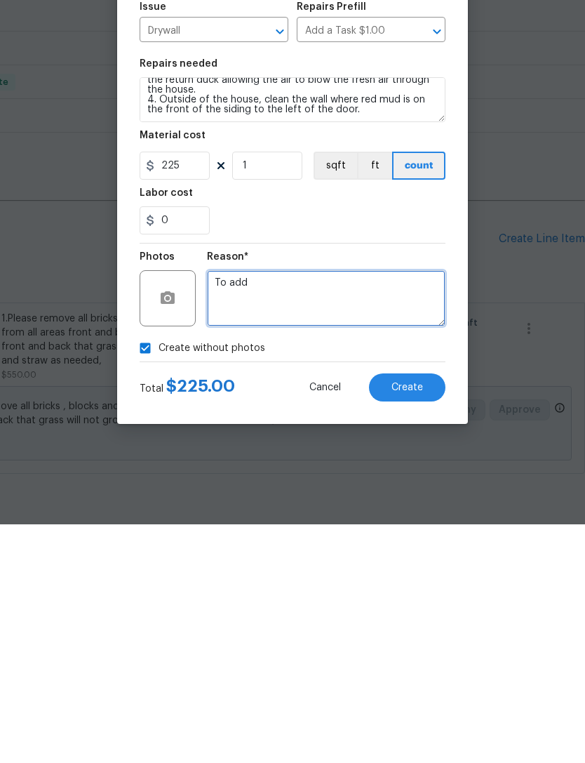
type textarea "To add"
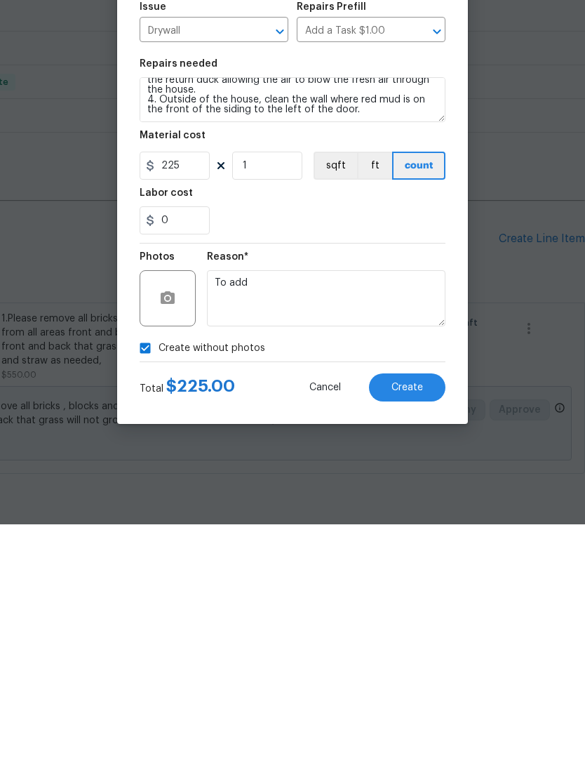
click at [423, 621] on span "Create" at bounding box center [408, 626] width 32 height 11
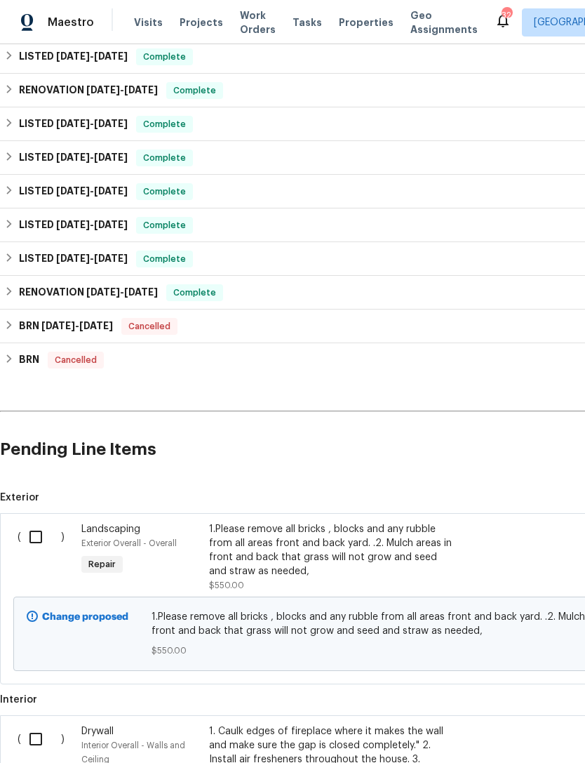
scroll to position [316, 0]
click at [48, 522] on input "checkbox" at bounding box center [41, 536] width 40 height 29
checkbox input "true"
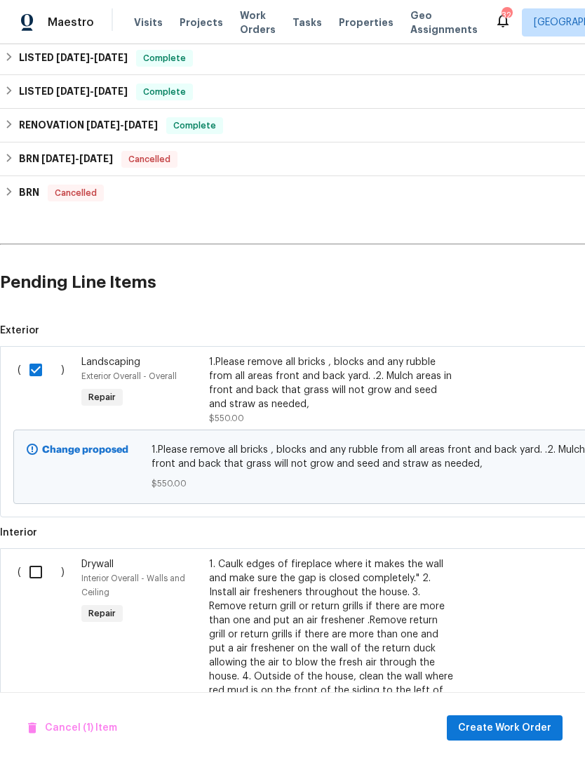
scroll to position [485, 0]
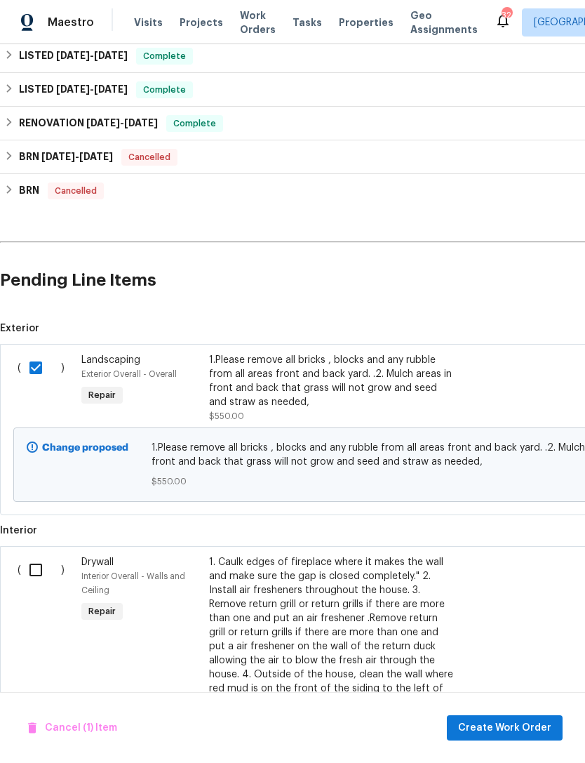
click at [53, 555] on input "checkbox" at bounding box center [41, 569] width 40 height 29
checkbox input "true"
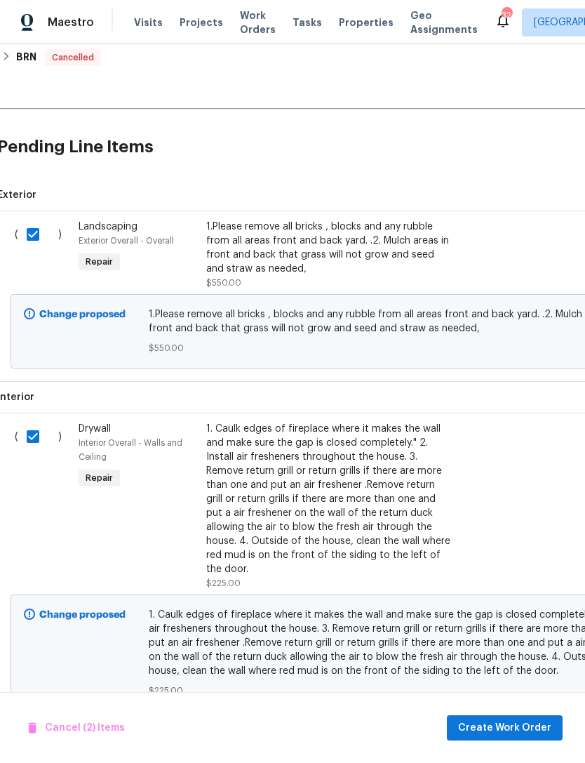
scroll to position [617, 3]
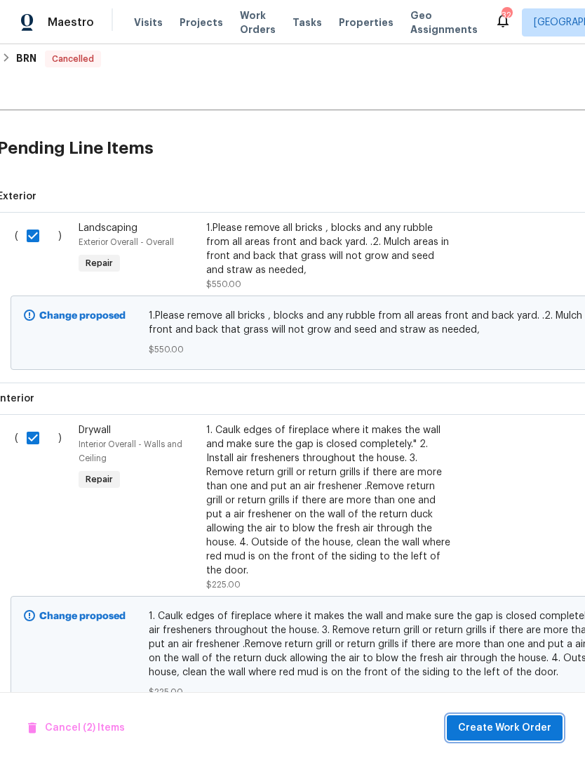
click at [517, 731] on span "Create Work Order" at bounding box center [504, 729] width 93 height 18
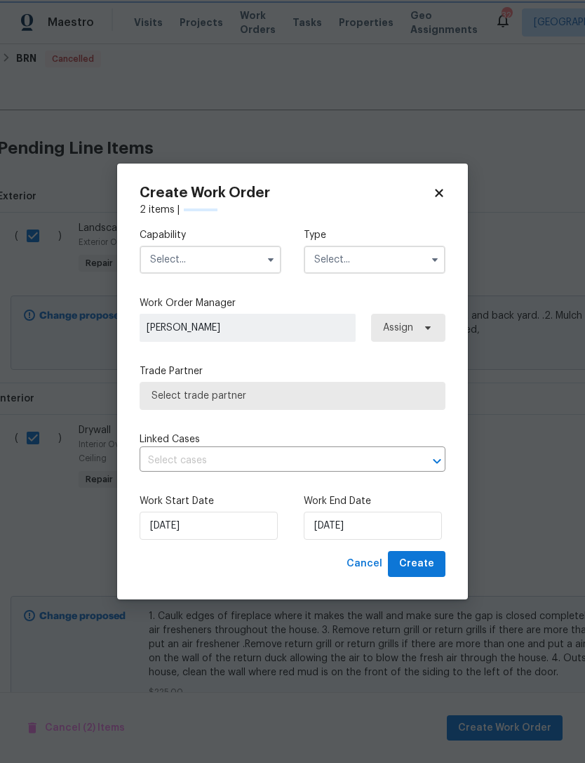
checkbox input "false"
click at [243, 259] on input "text" at bounding box center [211, 260] width 142 height 28
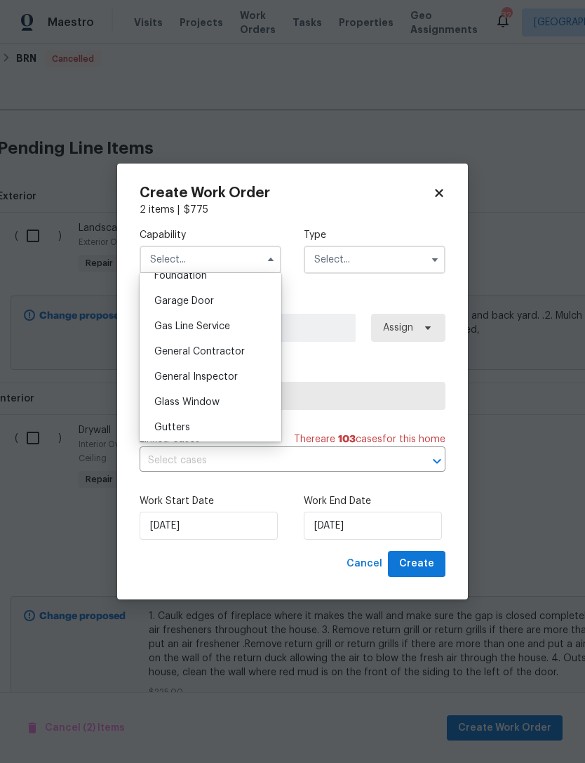
scroll to position [627, 0]
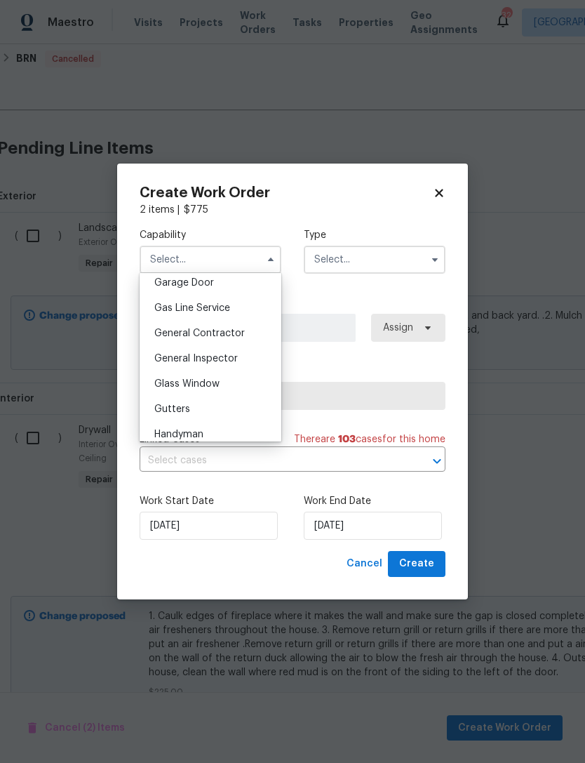
click at [221, 332] on span "General Contractor" at bounding box center [199, 334] width 91 height 10
type input "General Contractor"
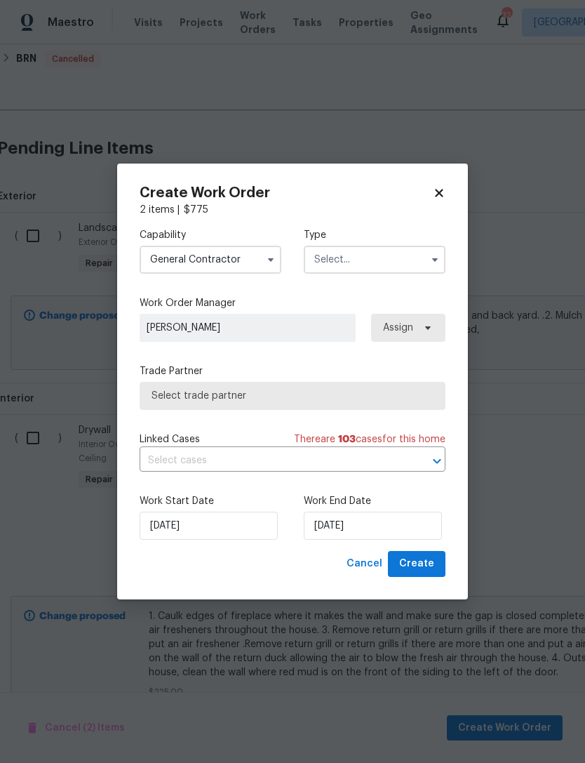
click at [432, 262] on icon "button" at bounding box center [435, 259] width 11 height 11
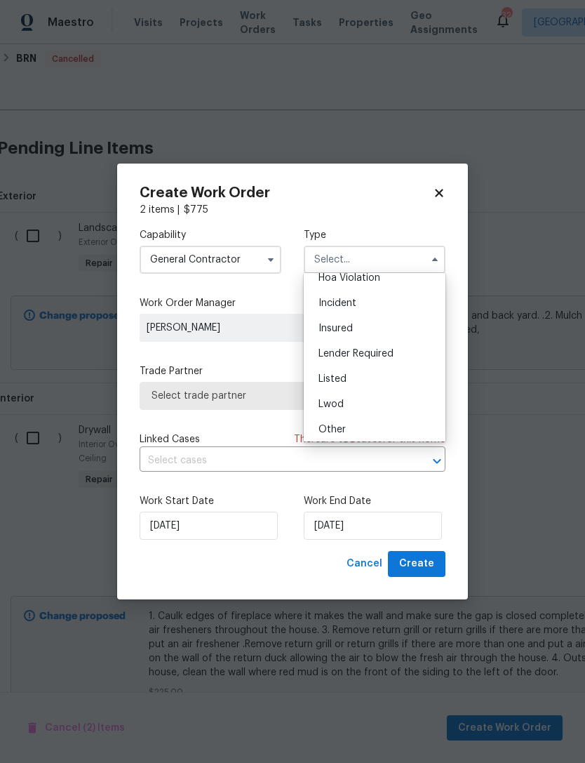
scroll to position [42, 0]
click at [344, 374] on span "Listed" at bounding box center [333, 374] width 28 height 10
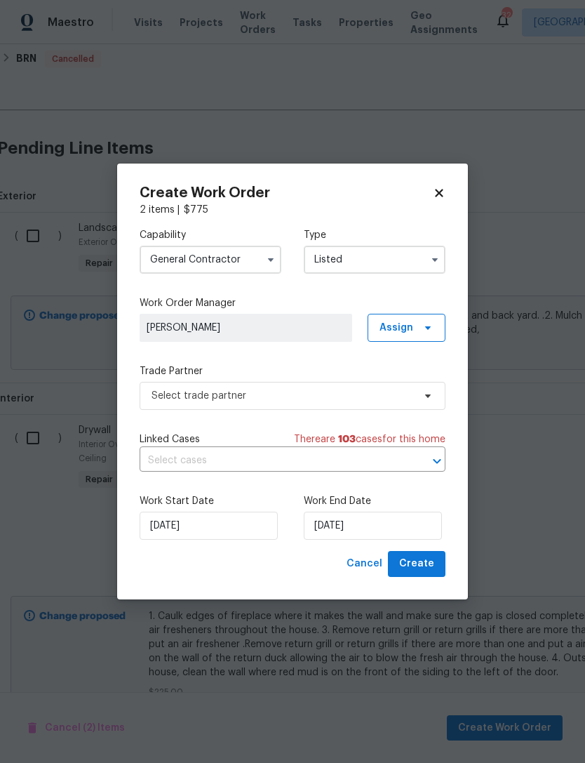
type input "Listed"
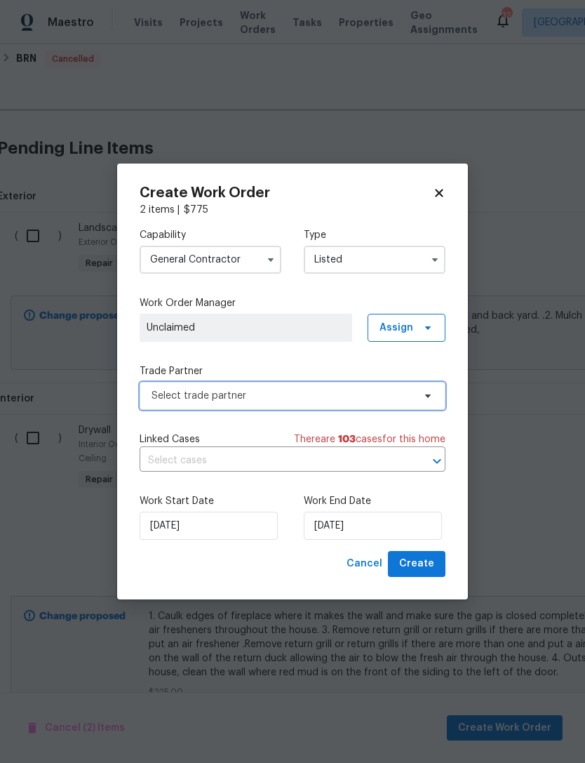
click at [430, 395] on icon at bounding box center [428, 397] width 6 height 4
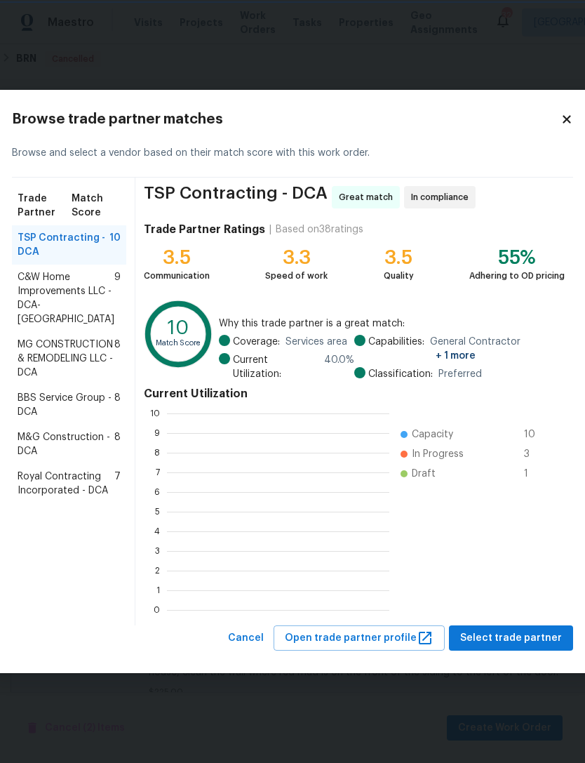
scroll to position [197, 223]
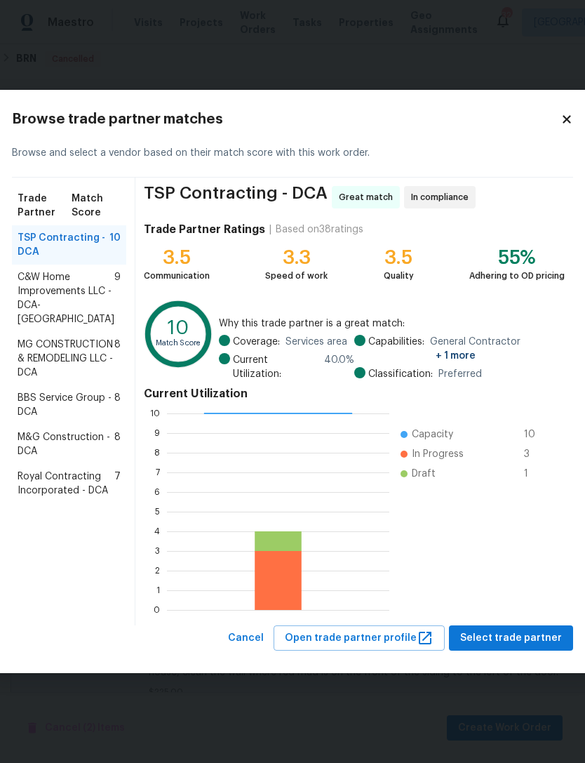
click at [50, 458] on span "M&G Construction - DCA" at bounding box center [66, 444] width 97 height 28
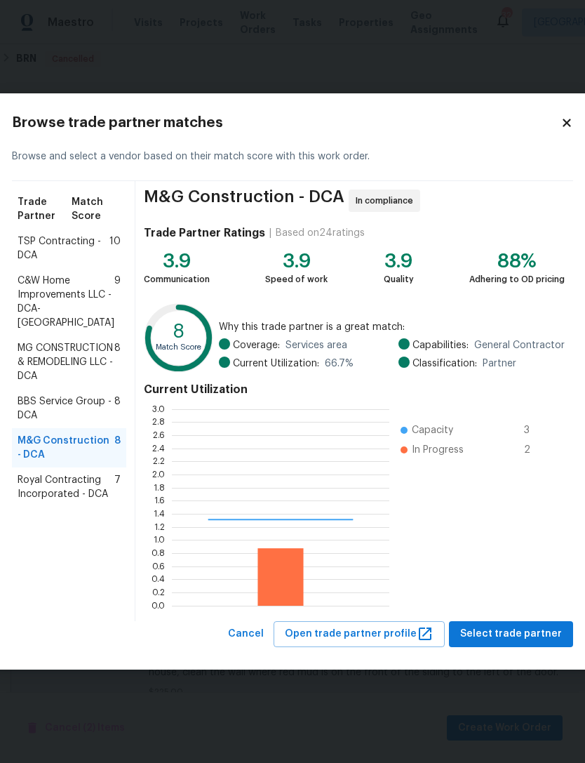
scroll to position [197, 218]
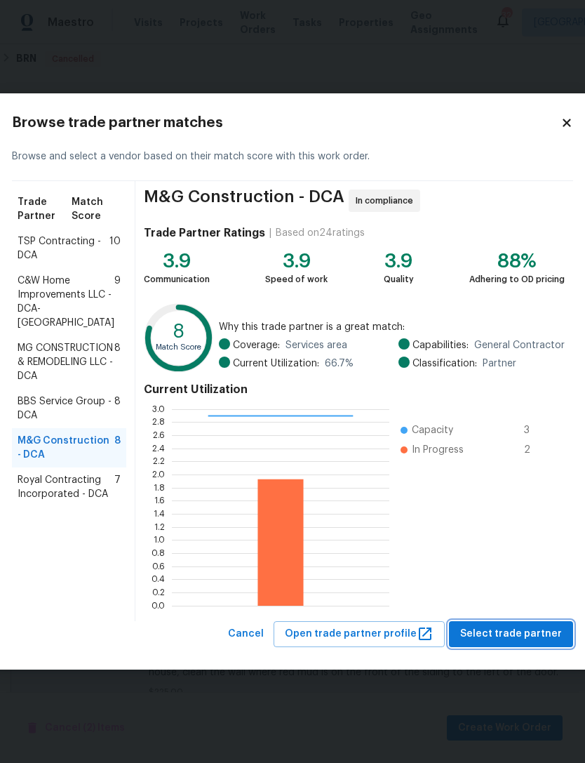
click at [501, 637] on span "Select trade partner" at bounding box center [512, 634] width 102 height 18
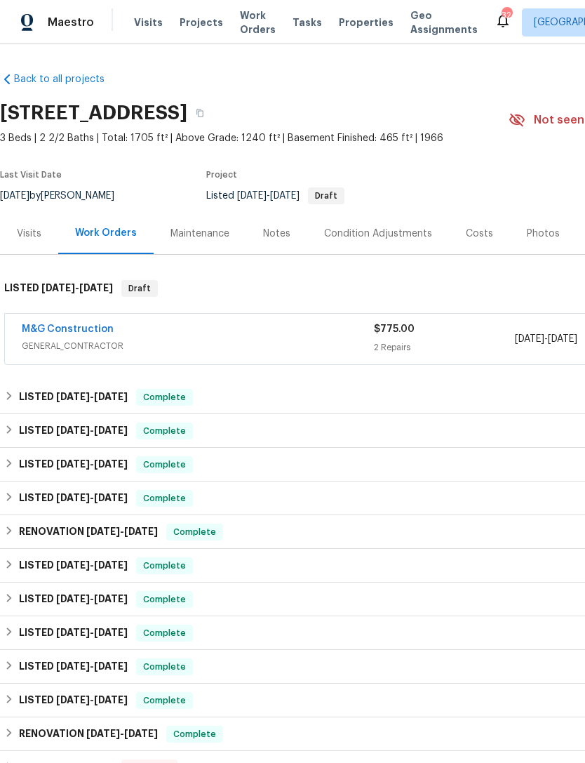
click at [271, 337] on div "M&G Construction" at bounding box center [198, 330] width 352 height 17
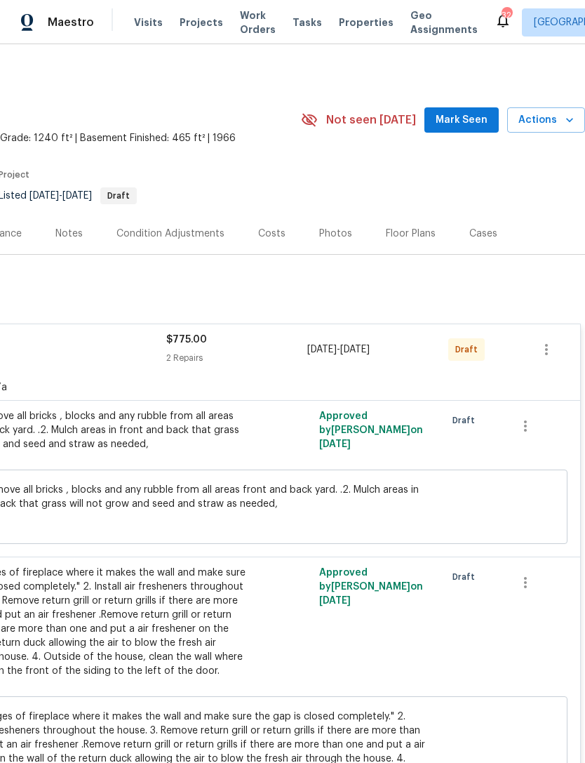
scroll to position [0, 208]
click at [555, 347] on icon "button" at bounding box center [546, 349] width 17 height 17
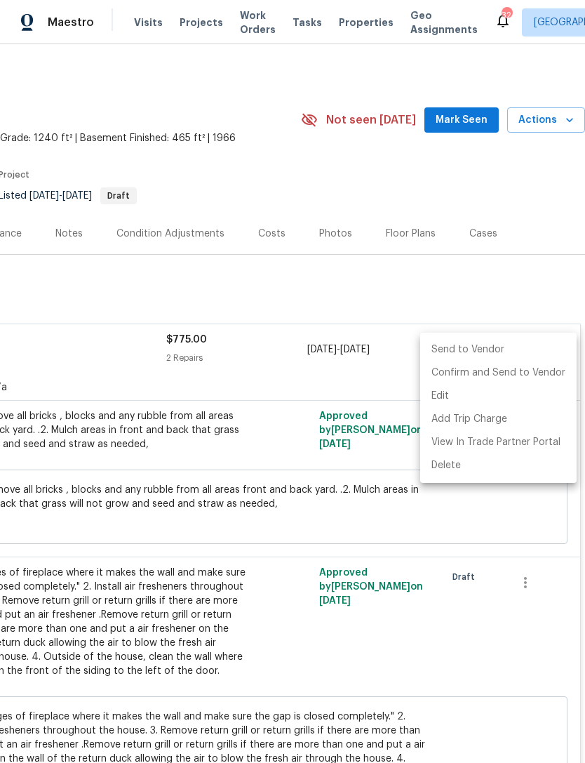
click at [473, 348] on li "Send to Vendor" at bounding box center [499, 349] width 157 height 23
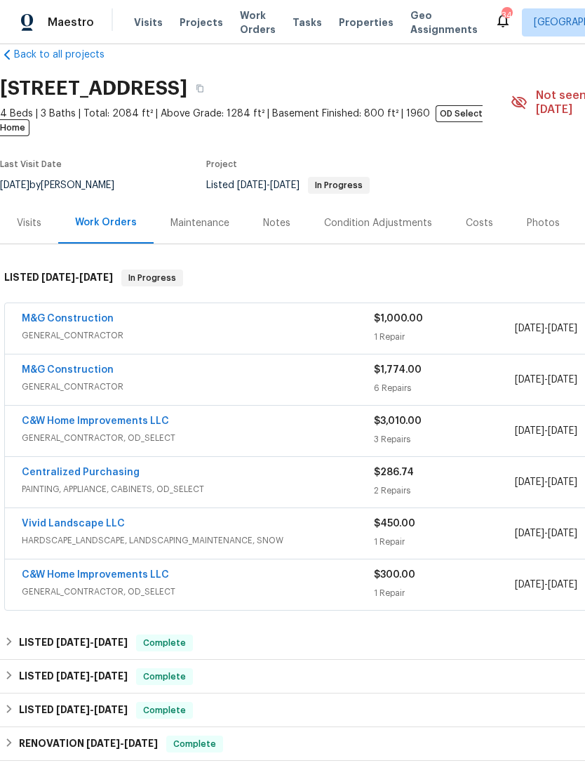
scroll to position [25, 0]
click at [287, 363] on div "M&G Construction" at bounding box center [198, 371] width 352 height 17
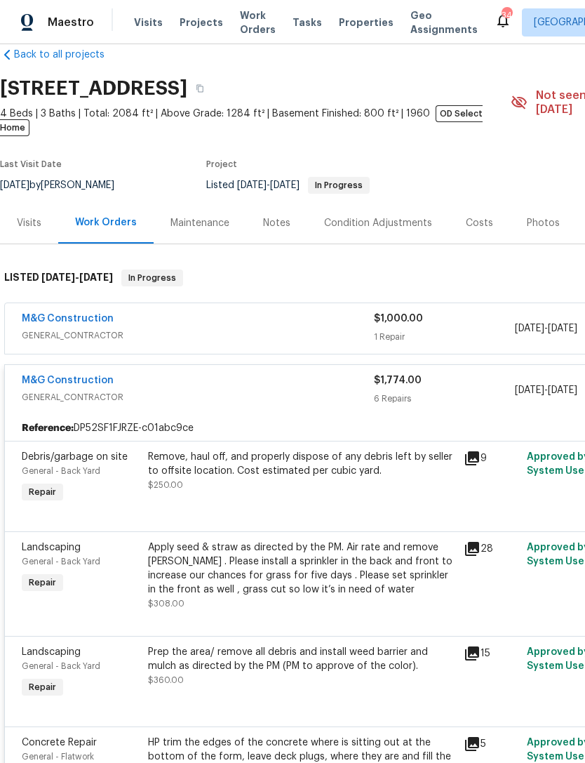
click at [271, 312] on div "M&G Construction" at bounding box center [198, 320] width 352 height 17
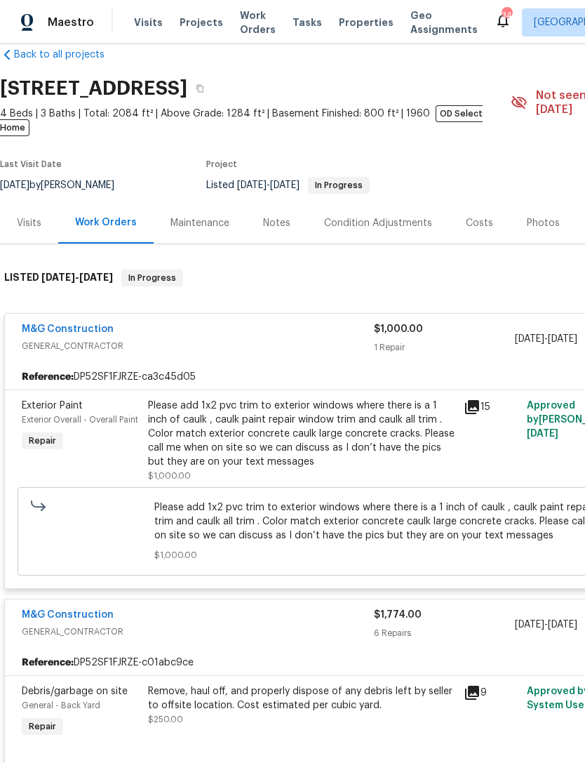
click at [480, 399] on icon at bounding box center [472, 407] width 17 height 17
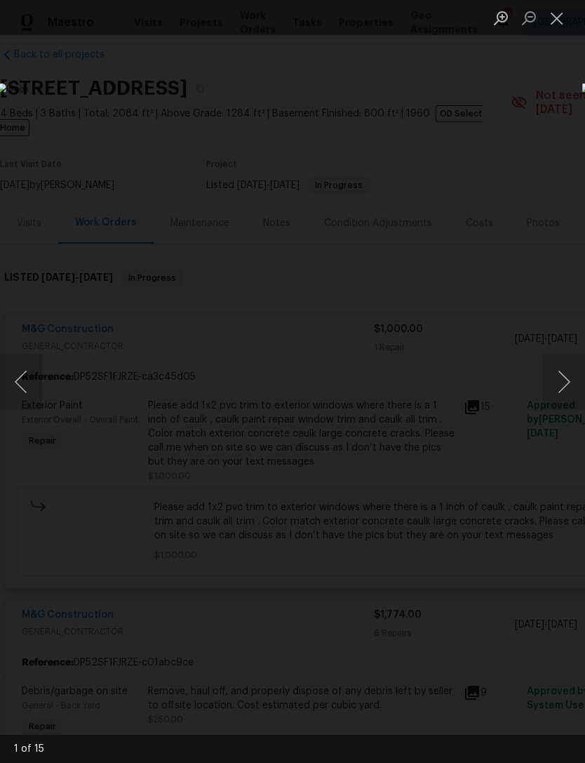
click at [565, 385] on button "Next image" at bounding box center [564, 382] width 42 height 56
click at [567, 376] on button "Next image" at bounding box center [564, 382] width 42 height 56
click at [424, 499] on img "Lightbox" at bounding box center [30, 203] width 1159 height 1511
click at [575, 380] on button "Next image" at bounding box center [564, 382] width 42 height 56
click at [572, 380] on button "Next image" at bounding box center [564, 382] width 42 height 56
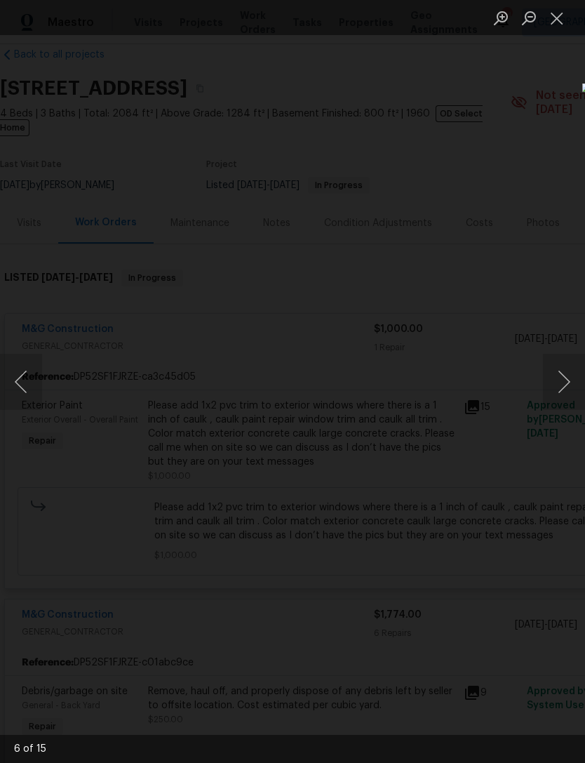
click at [571, 377] on button "Next image" at bounding box center [564, 382] width 42 height 56
click at [567, 378] on button "Next image" at bounding box center [564, 382] width 42 height 56
click at [575, 372] on button "Next image" at bounding box center [564, 382] width 42 height 56
click at [571, 379] on button "Next image" at bounding box center [564, 382] width 42 height 56
click at [566, 371] on button "Next image" at bounding box center [564, 382] width 42 height 56
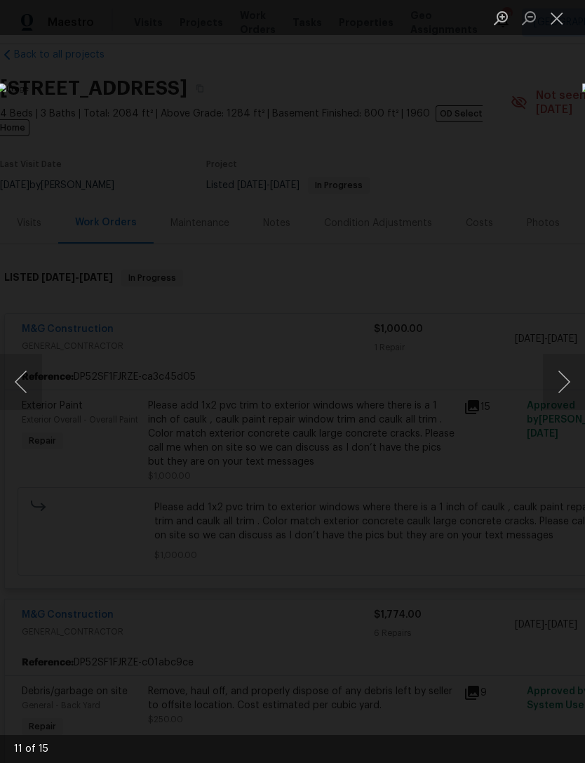
click at [565, 382] on button "Next image" at bounding box center [564, 382] width 42 height 56
click at [567, 378] on button "Next image" at bounding box center [564, 382] width 42 height 56
click at [568, 383] on button "Next image" at bounding box center [564, 382] width 42 height 56
click at [578, 375] on button "Next image" at bounding box center [564, 382] width 42 height 56
click at [569, 380] on button "Next image" at bounding box center [564, 382] width 42 height 56
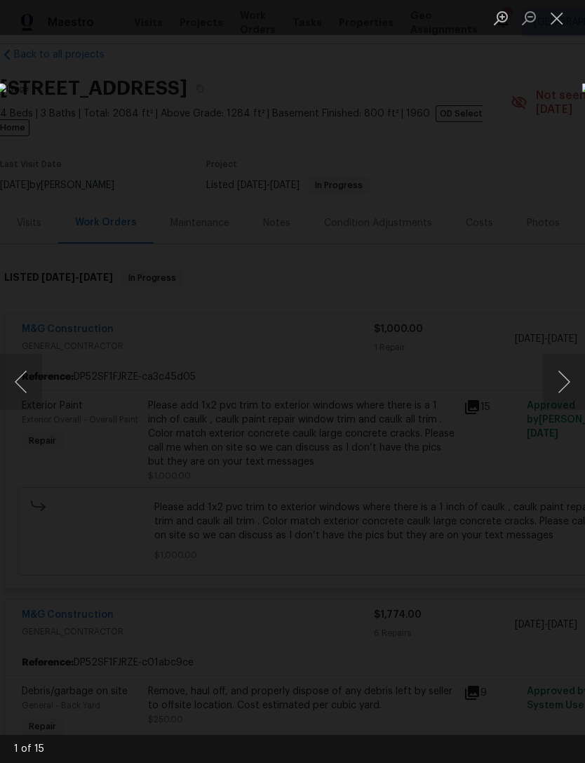
click at [564, 380] on button "Next image" at bounding box center [564, 382] width 42 height 56
click at [570, 388] on button "Next image" at bounding box center [564, 382] width 42 height 56
click at [578, 380] on button "Next image" at bounding box center [564, 382] width 42 height 56
click at [581, 380] on button "Next image" at bounding box center [564, 382] width 42 height 56
click at [571, 385] on button "Next image" at bounding box center [564, 382] width 42 height 56
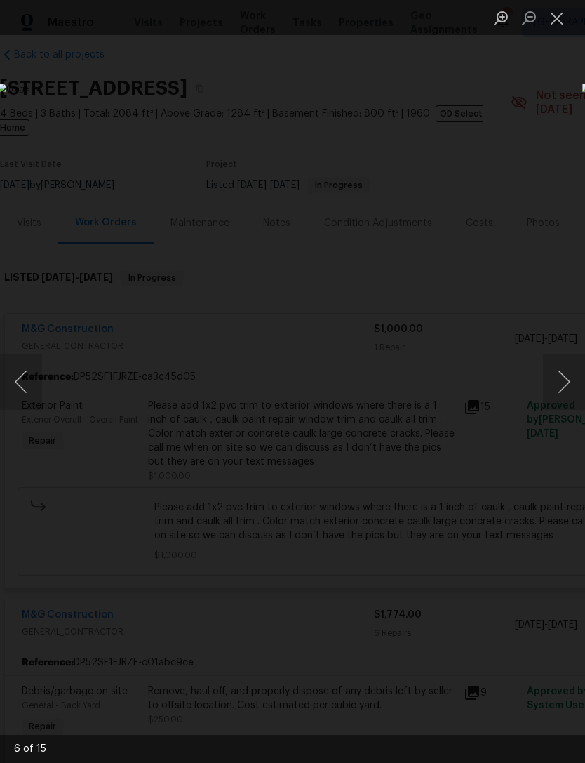
click at [570, 383] on button "Next image" at bounding box center [564, 382] width 42 height 56
click at [569, 383] on button "Next image" at bounding box center [564, 382] width 42 height 56
click at [556, 8] on button "Close lightbox" at bounding box center [557, 18] width 28 height 25
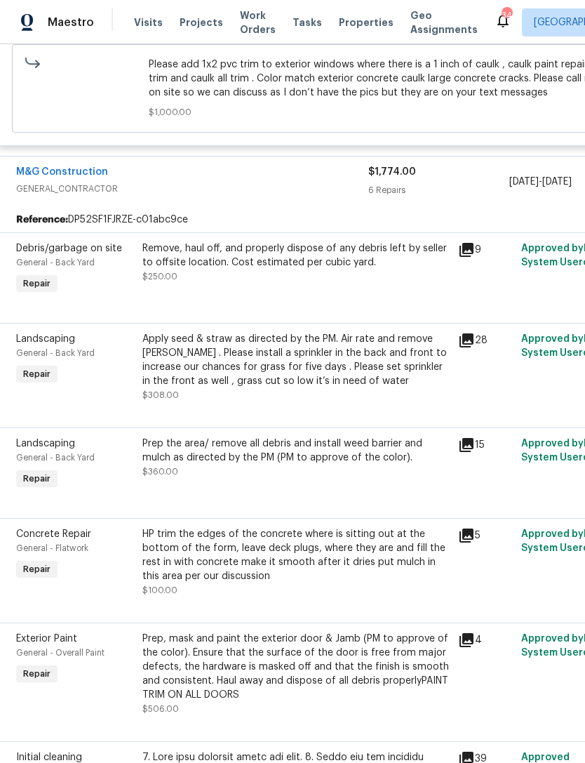
scroll to position [468, 6]
click at [473, 333] on icon at bounding box center [466, 340] width 14 height 14
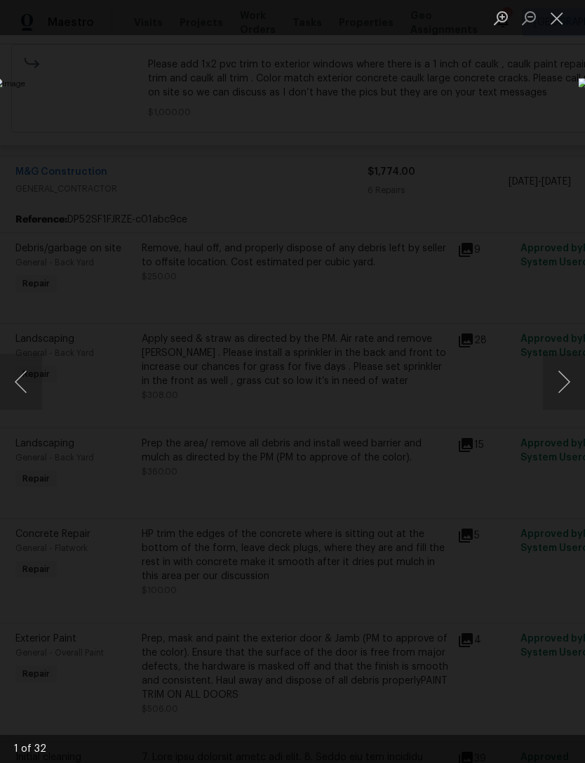
click at [567, 378] on button "Next image" at bounding box center [564, 382] width 42 height 56
click at [570, 373] on button "Next image" at bounding box center [564, 382] width 42 height 56
click at [569, 374] on button "Next image" at bounding box center [564, 382] width 42 height 56
click at [569, 381] on button "Next image" at bounding box center [564, 382] width 42 height 56
click at [572, 372] on button "Next image" at bounding box center [564, 382] width 42 height 56
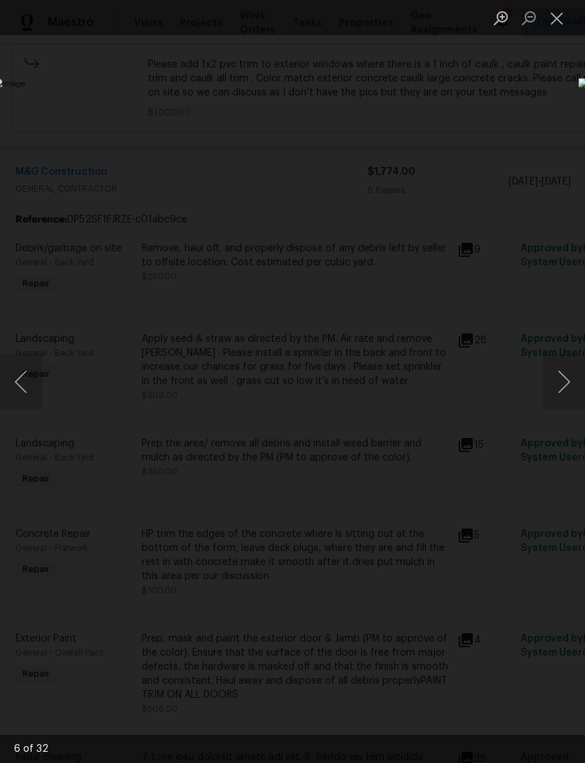
click at [581, 374] on button "Next image" at bounding box center [564, 382] width 42 height 56
click at [575, 378] on button "Next image" at bounding box center [564, 382] width 42 height 56
click at [567, 377] on button "Next image" at bounding box center [564, 382] width 42 height 56
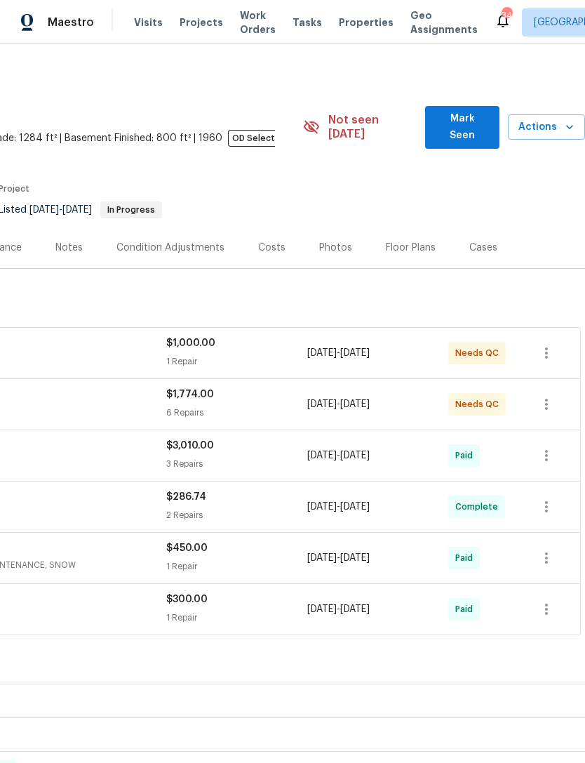
scroll to position [0, 208]
click at [274, 388] on div "$1,774.00 6 Repairs" at bounding box center [236, 405] width 141 height 34
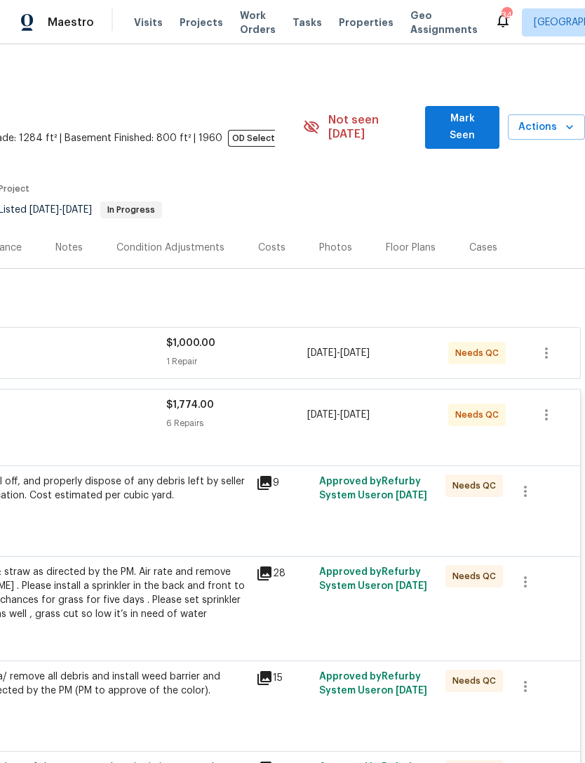
click at [220, 501] on div "Remove, haul off, and properly dispose of any debris left by seller to offsite …" at bounding box center [93, 496] width 307 height 42
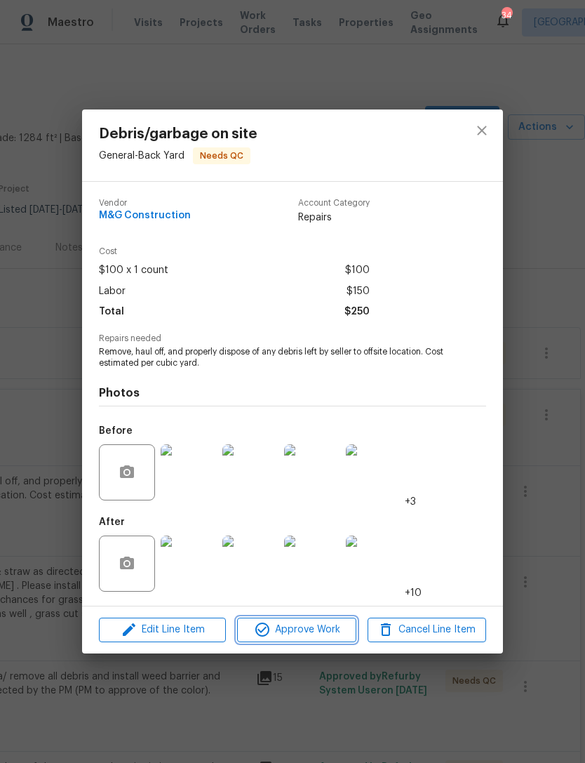
click at [305, 625] on span "Approve Work" at bounding box center [296, 630] width 110 height 18
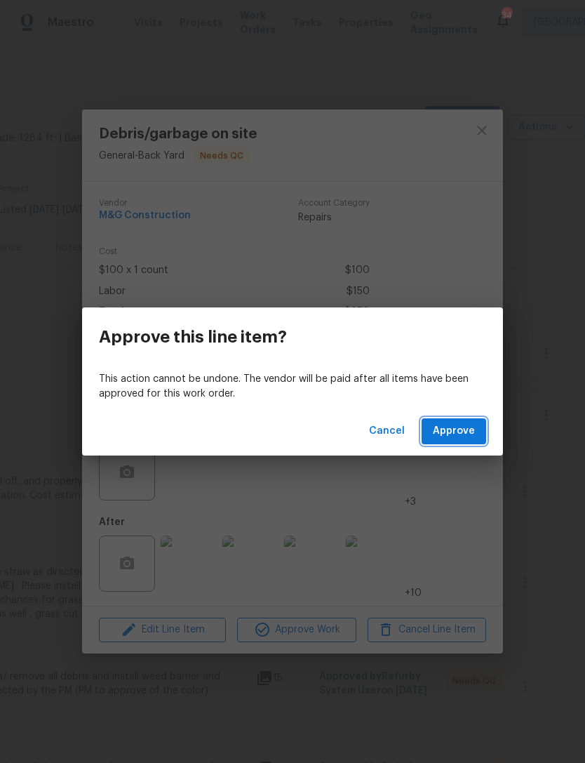
click at [458, 425] on span "Approve" at bounding box center [454, 432] width 42 height 18
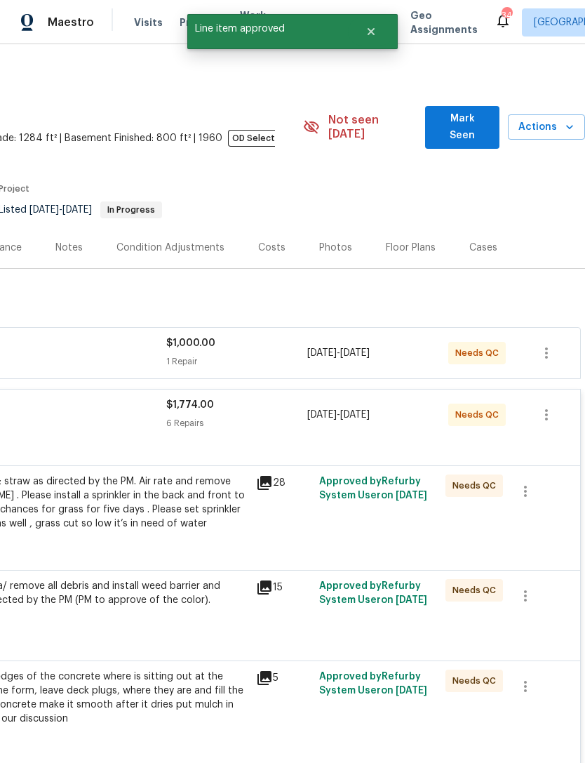
click at [329, 511] on div "Approved by Refurby System User on [DATE]" at bounding box center [378, 509] width 126 height 79
click at [237, 517] on div "Apply seed & straw as directed by the PM. Air rate and remove [PERSON_NAME] . P…" at bounding box center [93, 503] width 307 height 56
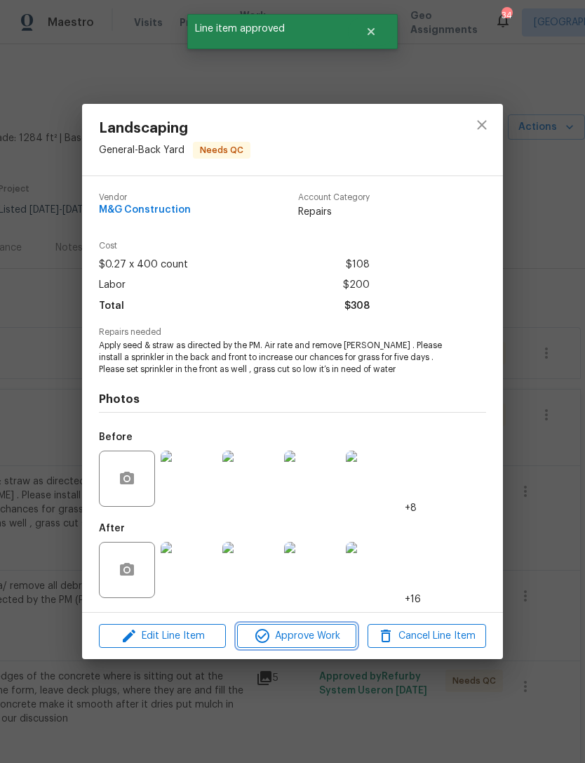
click at [326, 640] on span "Approve Work" at bounding box center [296, 637] width 110 height 18
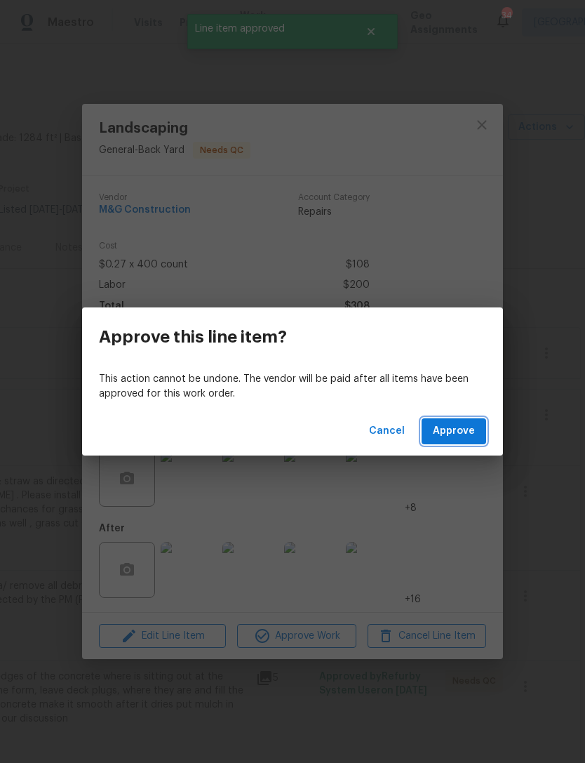
click at [463, 430] on span "Approve" at bounding box center [454, 432] width 42 height 18
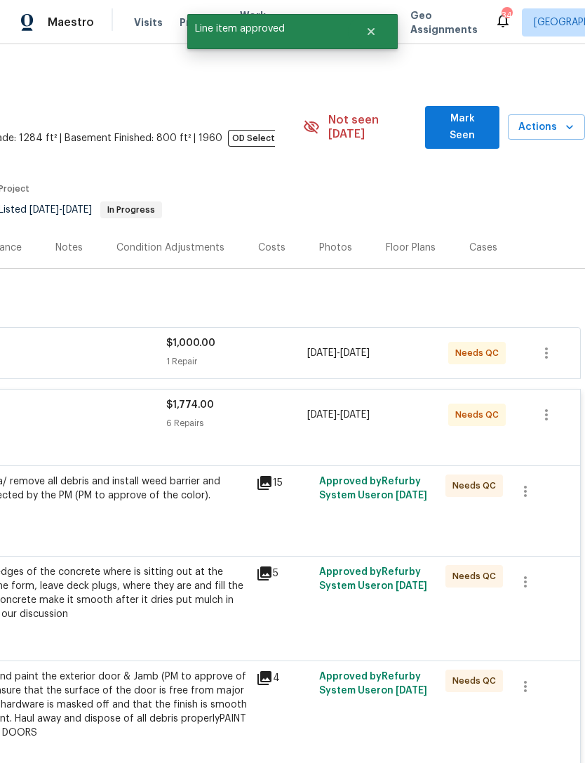
click at [245, 513] on div "Prep the area/ remove all debris and install weed barrier and mulch as directed…" at bounding box center [94, 502] width 316 height 65
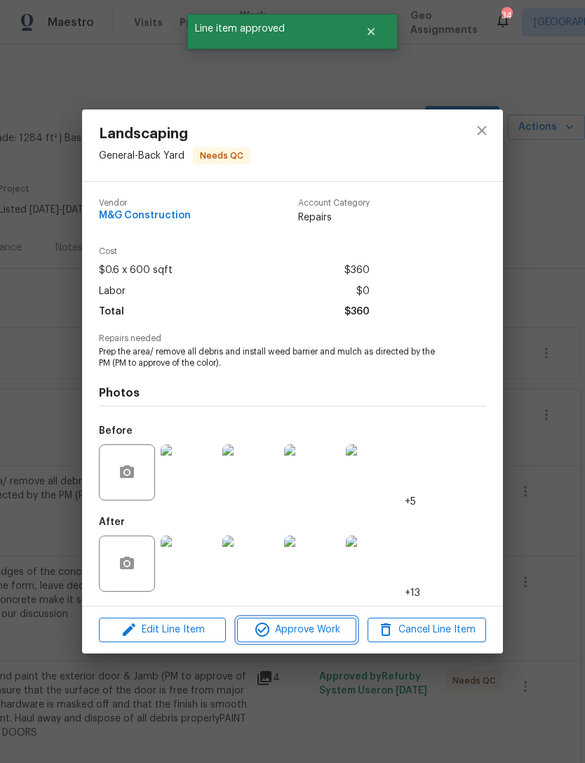
click at [312, 623] on span "Approve Work" at bounding box center [296, 630] width 110 height 18
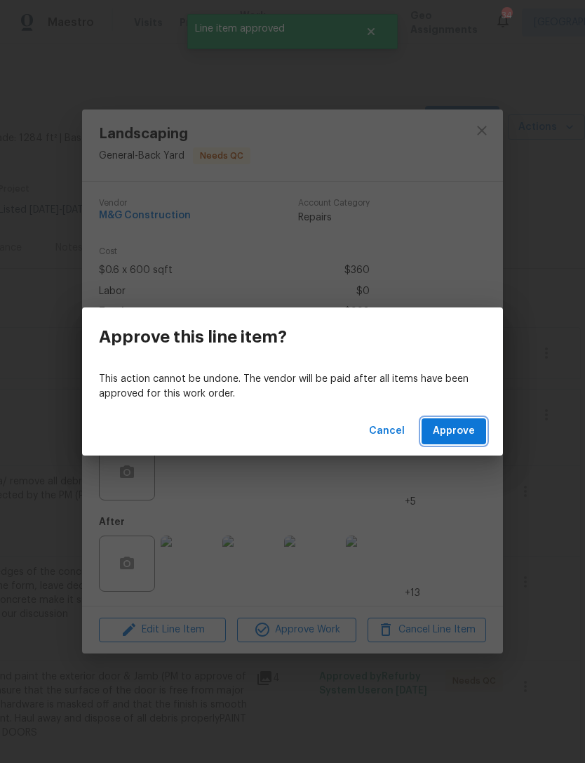
click at [465, 430] on span "Approve" at bounding box center [454, 432] width 42 height 18
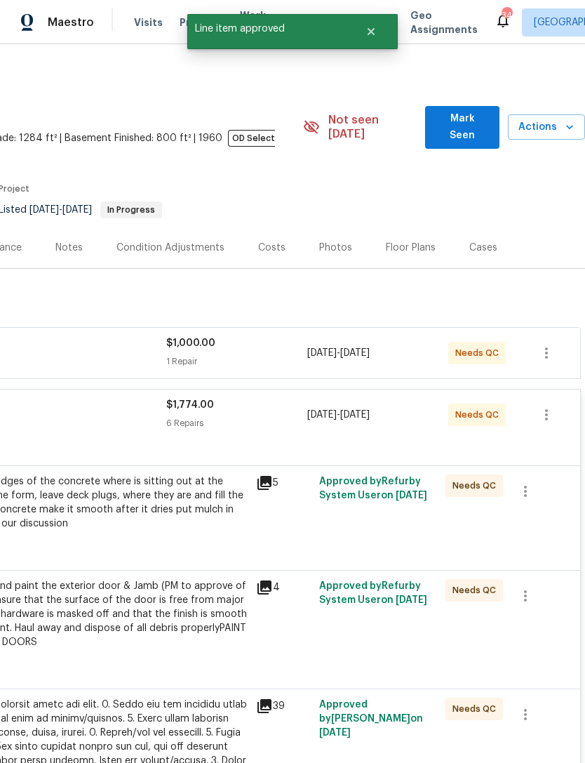
click at [237, 530] on div "HP trim the edges of the concrete where is sitting out at the bottom of the for…" at bounding box center [93, 510] width 307 height 70
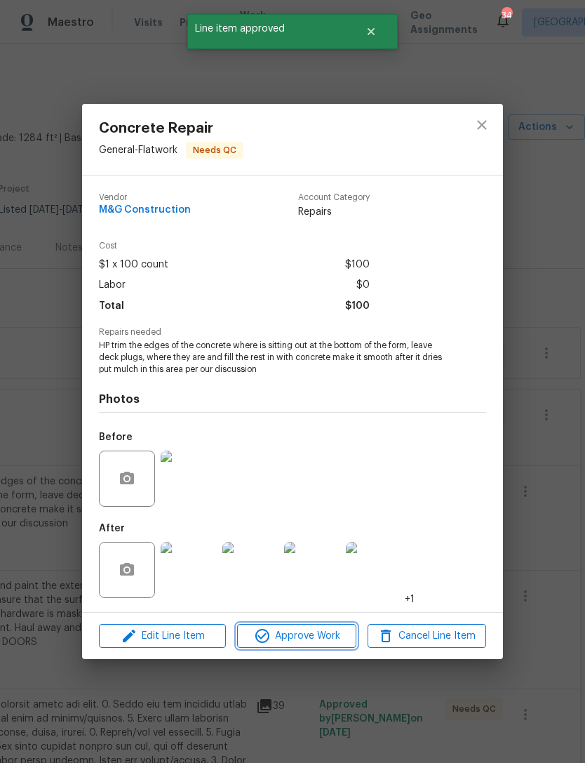
click at [320, 633] on span "Approve Work" at bounding box center [296, 637] width 110 height 18
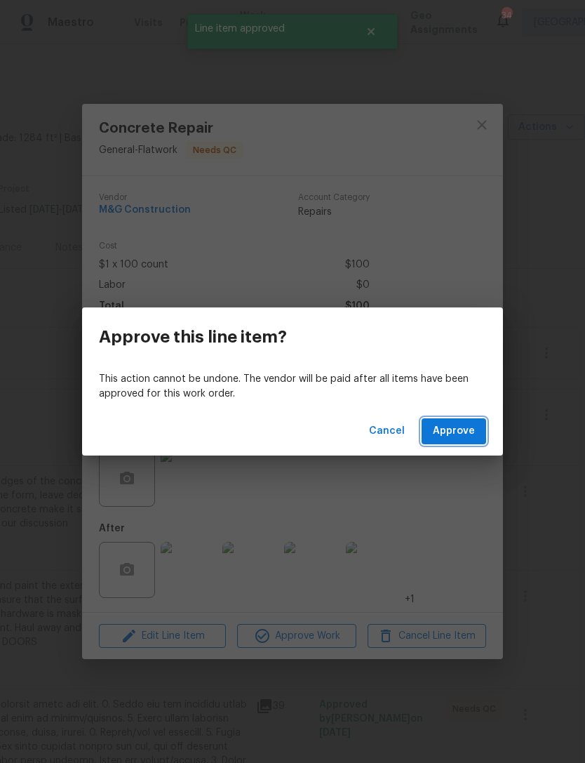
click at [463, 430] on span "Approve" at bounding box center [454, 432] width 42 height 18
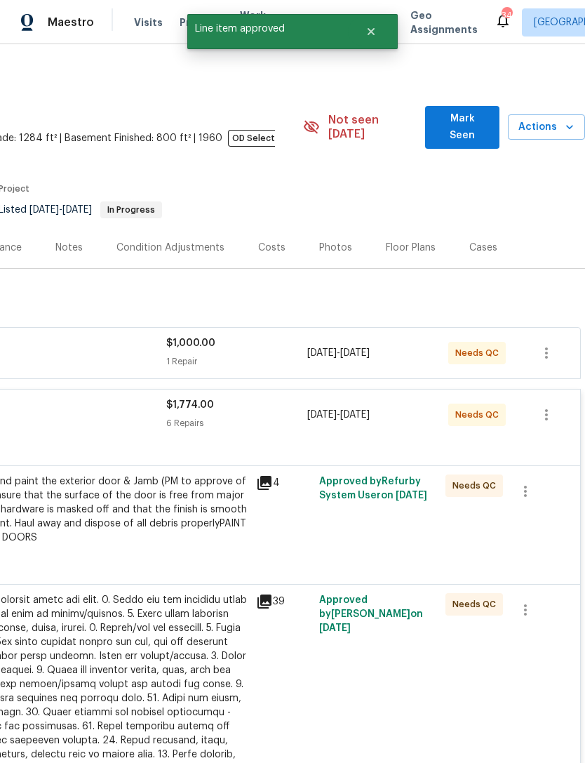
click at [270, 524] on div "4" at bounding box center [283, 516] width 63 height 93
click at [301, 525] on div "4" at bounding box center [283, 516] width 63 height 93
click at [261, 522] on div "4" at bounding box center [283, 516] width 63 height 93
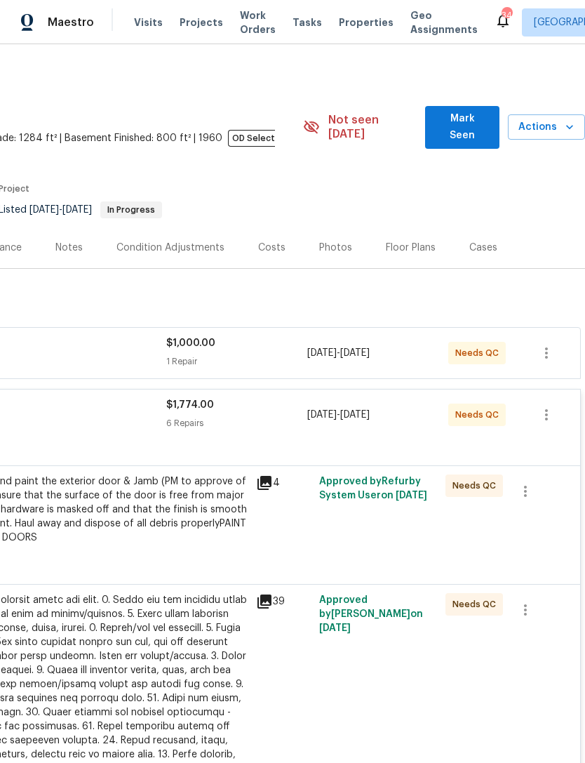
click at [228, 524] on div "Prep, mask and paint the exterior door & Jamb (PM to approve of the color). Ens…" at bounding box center [93, 510] width 307 height 70
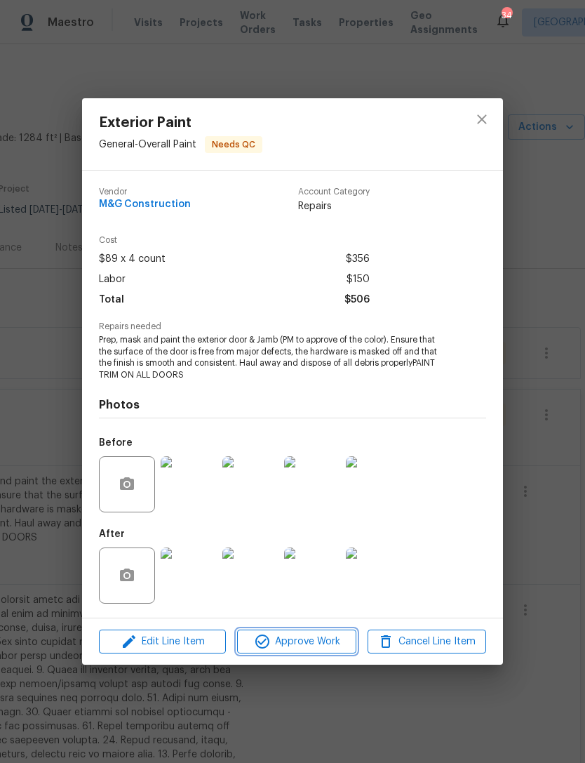
click at [325, 642] on span "Approve Work" at bounding box center [296, 642] width 110 height 18
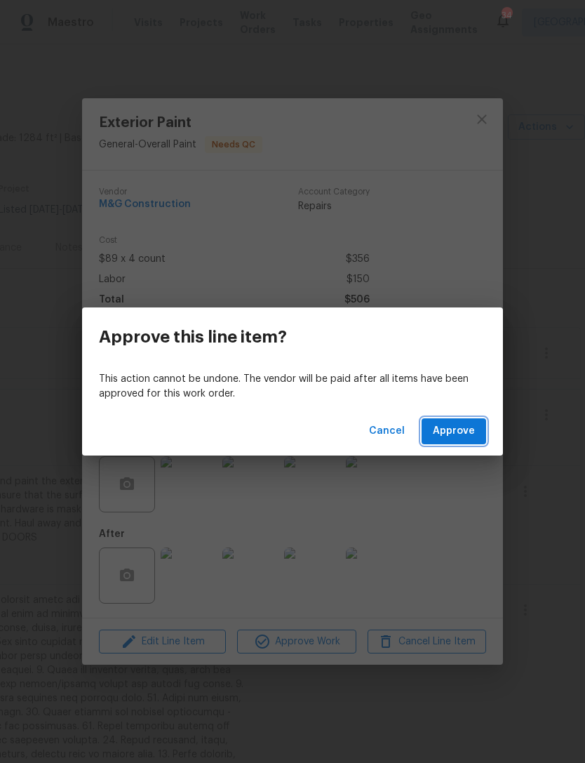
click at [467, 434] on span "Approve" at bounding box center [454, 432] width 42 height 18
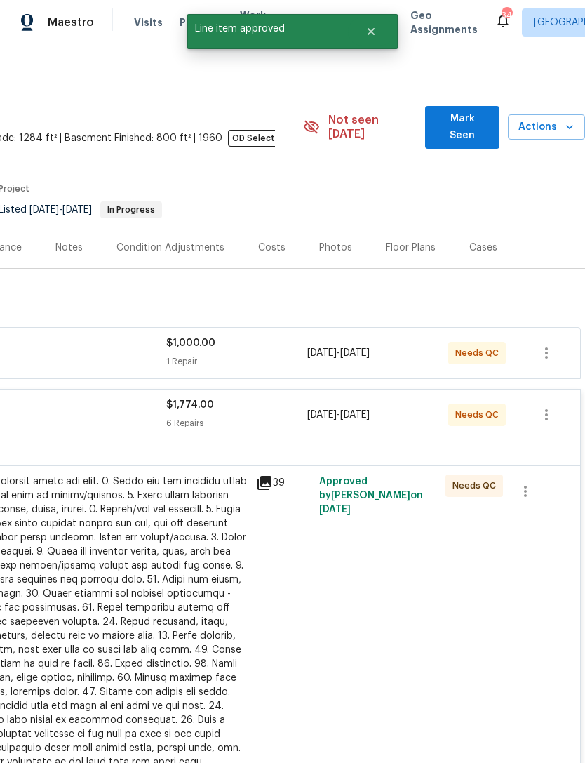
click at [310, 597] on div "39" at bounding box center [283, 628] width 63 height 317
click at [361, 637] on div "Approved by [PERSON_NAME] on [DATE]" at bounding box center [378, 628] width 126 height 317
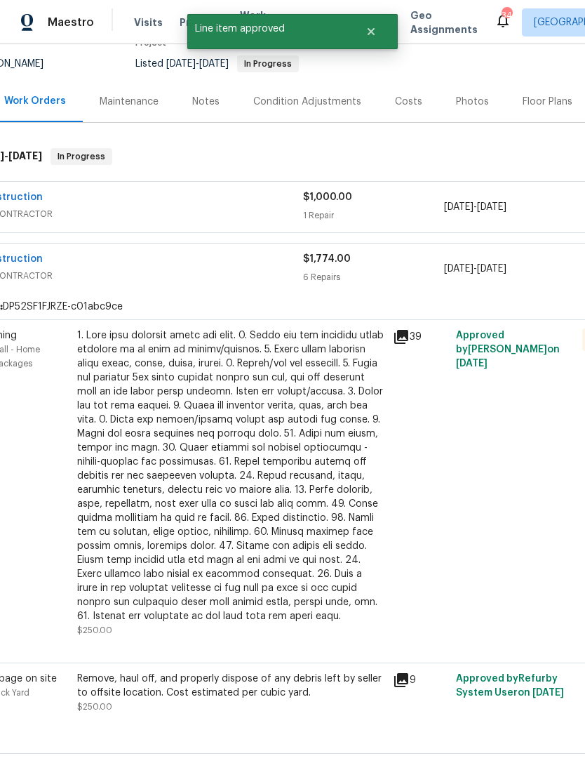
scroll to position [143, 73]
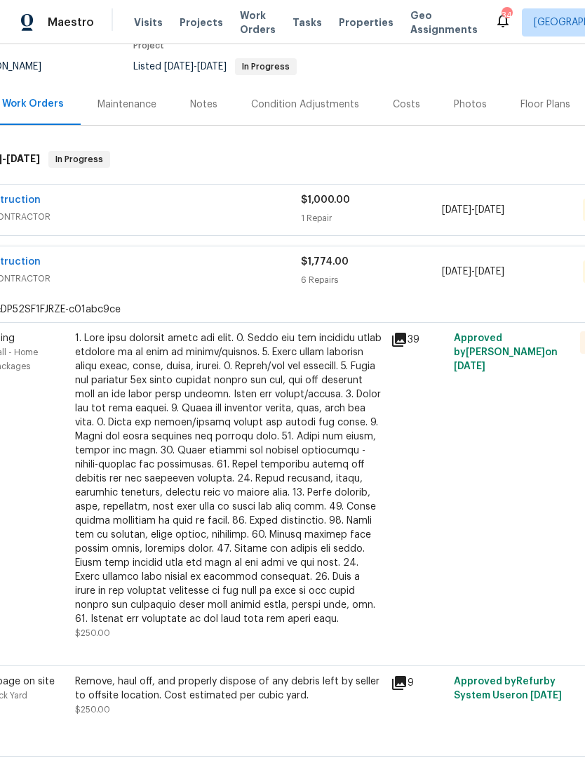
click at [469, 506] on div "Approved by [PERSON_NAME] on [DATE]" at bounding box center [513, 485] width 126 height 317
click at [413, 595] on div "39" at bounding box center [418, 485] width 63 height 317
click at [396, 593] on div "39" at bounding box center [418, 485] width 63 height 317
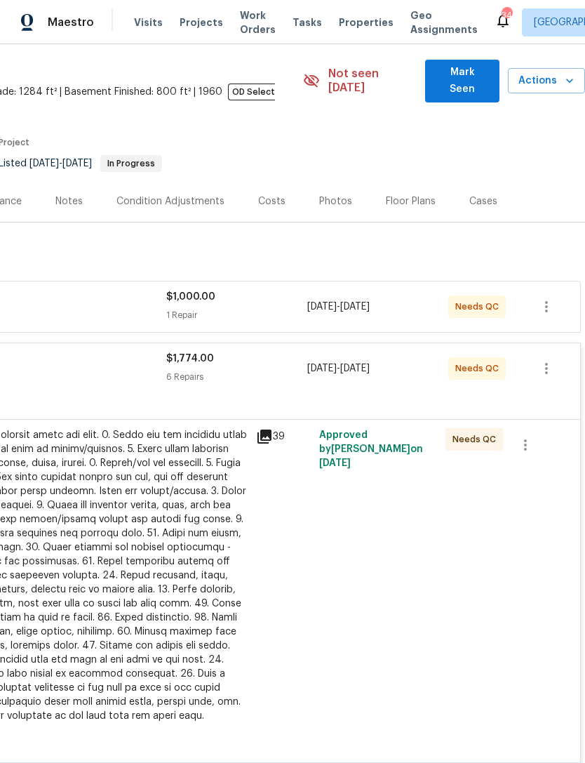
scroll to position [43, 208]
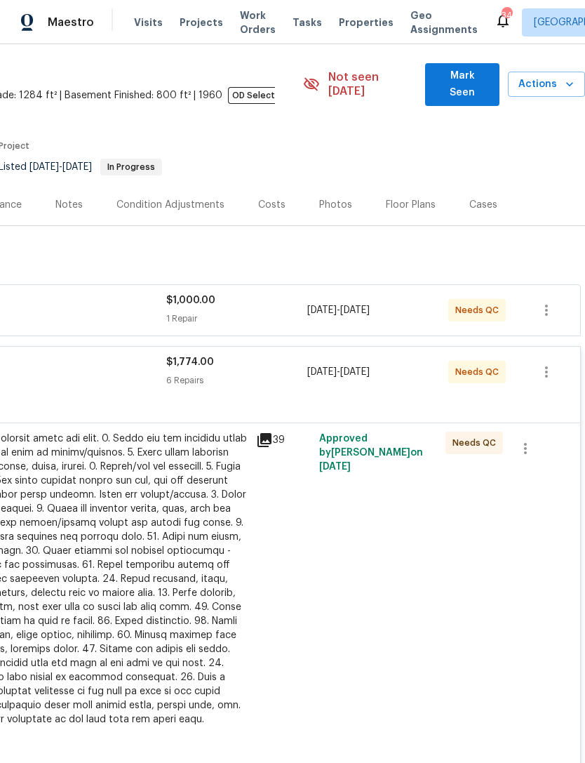
click at [353, 503] on div "Approved by [PERSON_NAME] on [DATE]" at bounding box center [378, 586] width 126 height 317
click at [168, 549] on div at bounding box center [93, 579] width 307 height 295
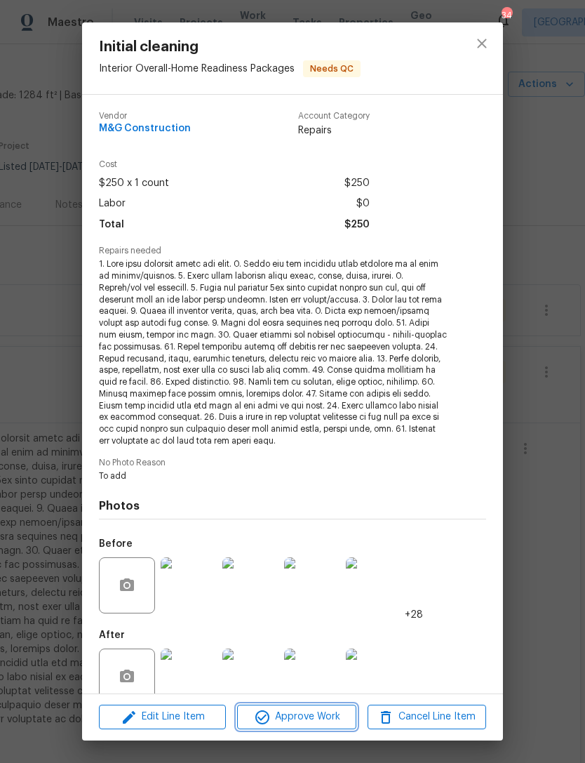
click at [314, 718] on span "Approve Work" at bounding box center [296, 717] width 110 height 18
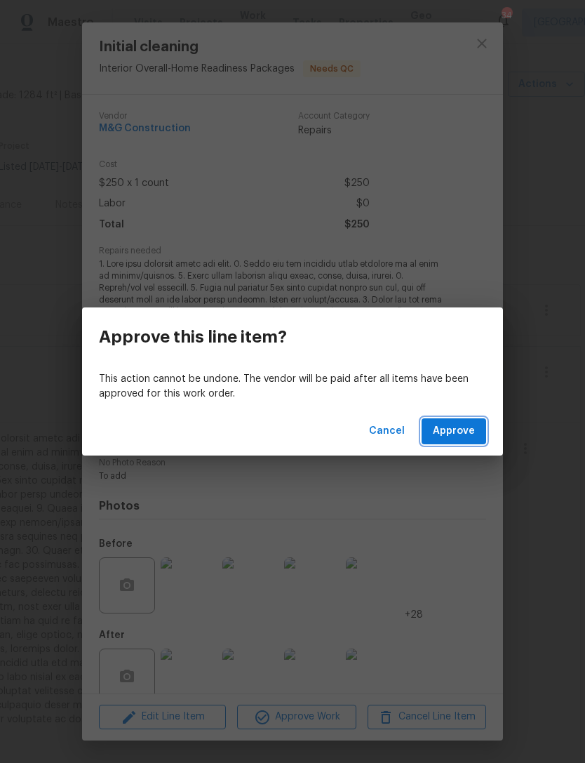
click at [465, 431] on span "Approve" at bounding box center [454, 432] width 42 height 18
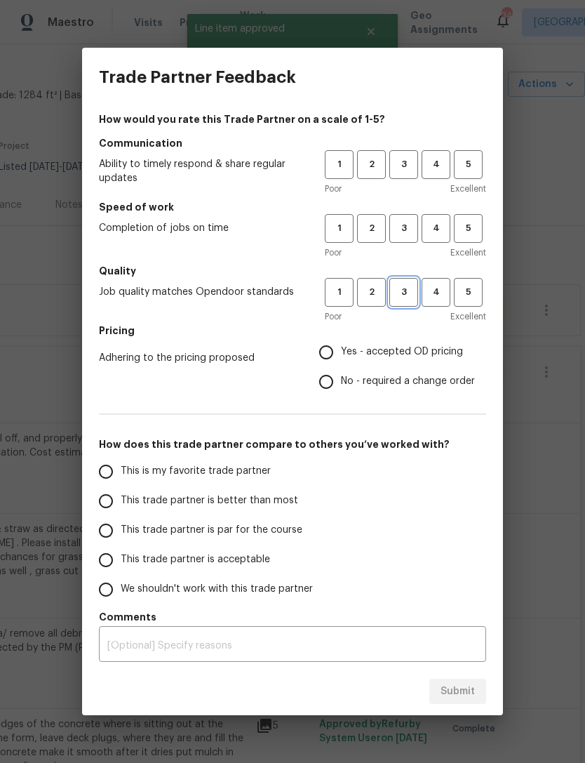
click at [410, 283] on button "3" at bounding box center [404, 292] width 29 height 29
click at [409, 235] on span "3" at bounding box center [404, 228] width 26 height 16
click at [416, 163] on span "3" at bounding box center [404, 165] width 26 height 16
click at [345, 347] on span "Yes - accepted OD pricing" at bounding box center [402, 352] width 122 height 15
click at [341, 347] on input "Yes - accepted OD pricing" at bounding box center [326, 352] width 29 height 29
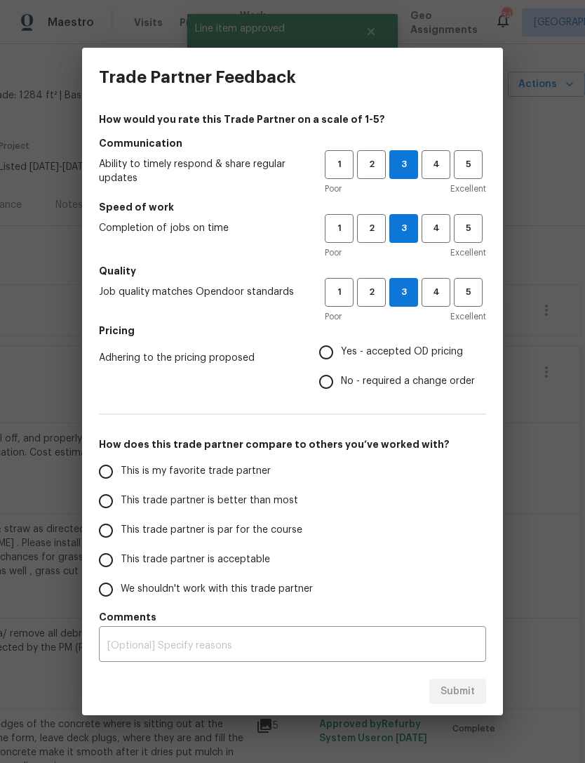
radio input "true"
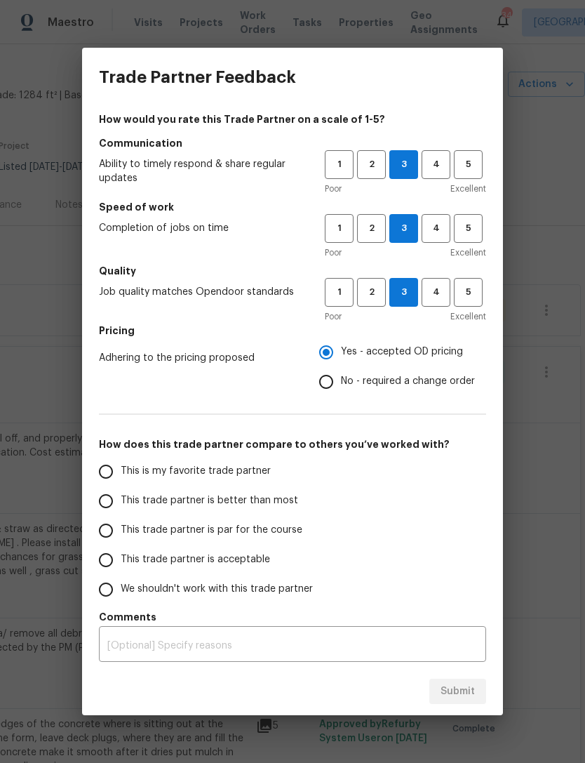
click at [119, 531] on input "This trade partner is par for the course" at bounding box center [105, 530] width 29 height 29
click at [463, 692] on span "Submit" at bounding box center [458, 692] width 34 height 18
radio input "true"
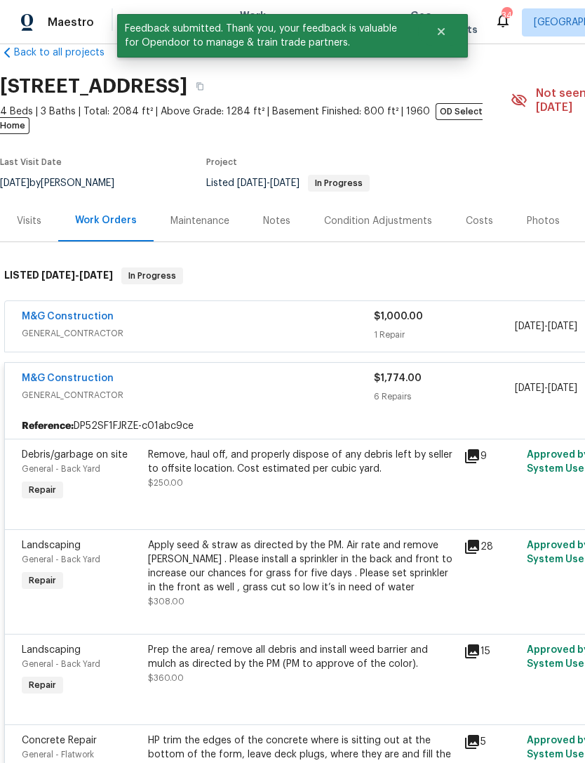
scroll to position [26, 0]
